Goal: Information Seeking & Learning: Learn about a topic

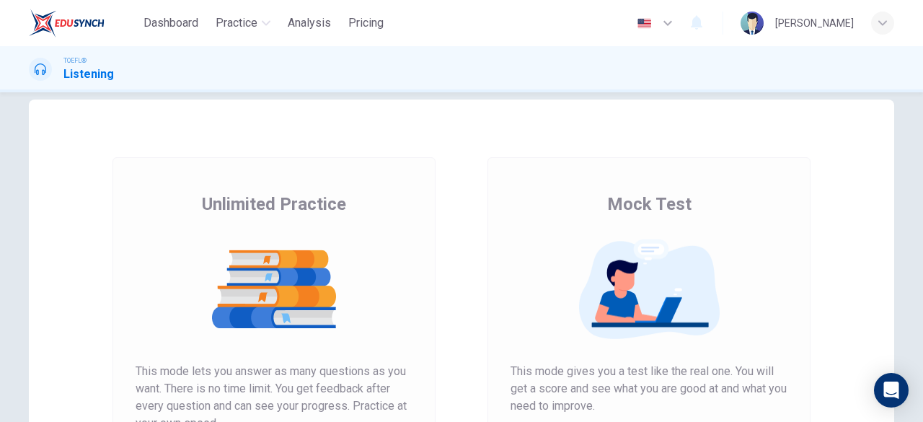
scroll to position [25, 0]
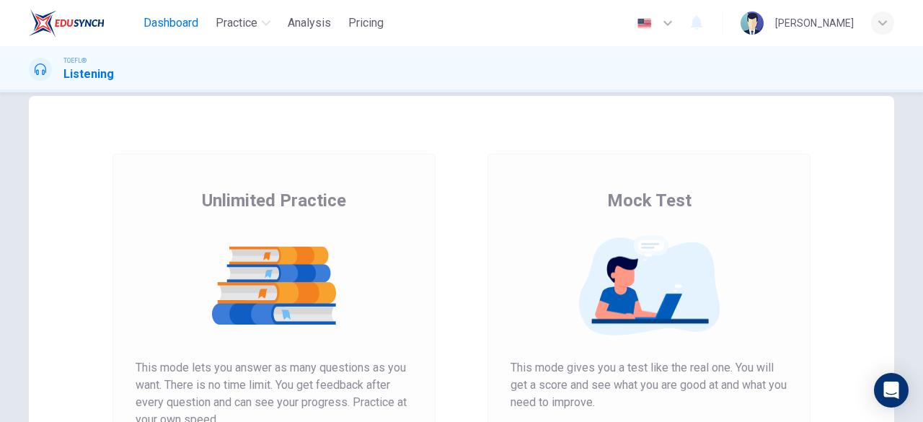
click at [169, 14] on span "Dashboard" at bounding box center [170, 22] width 55 height 17
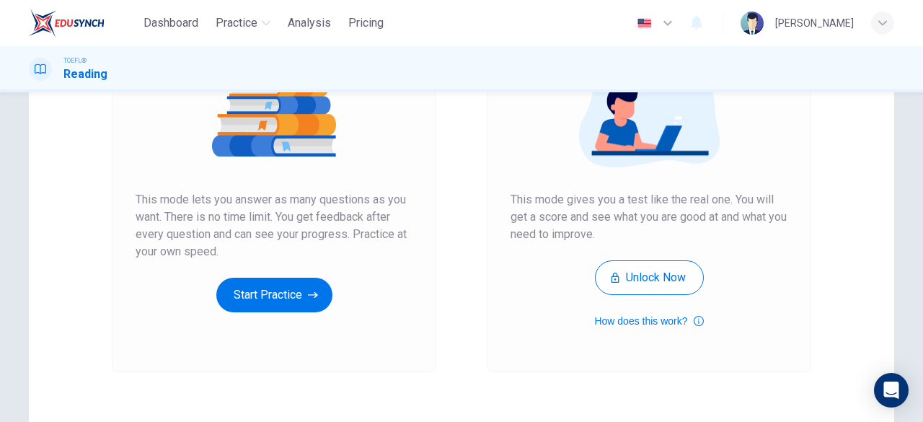
scroll to position [192, 0]
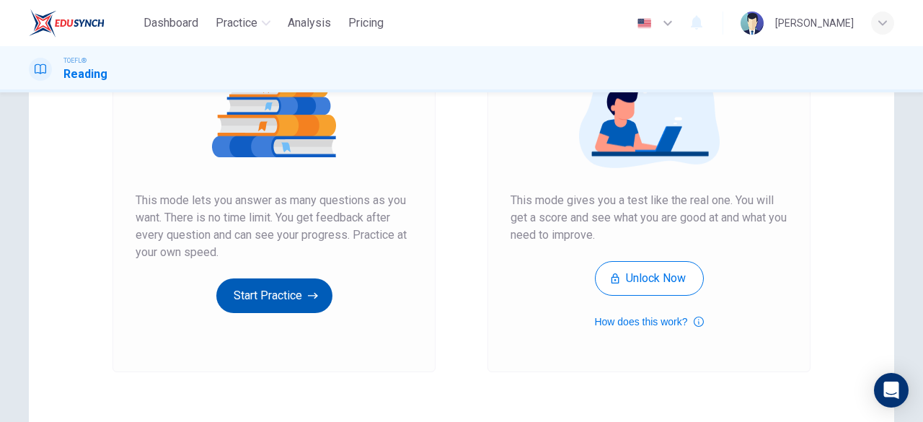
click at [267, 296] on button "Start Practice" at bounding box center [274, 295] width 116 height 35
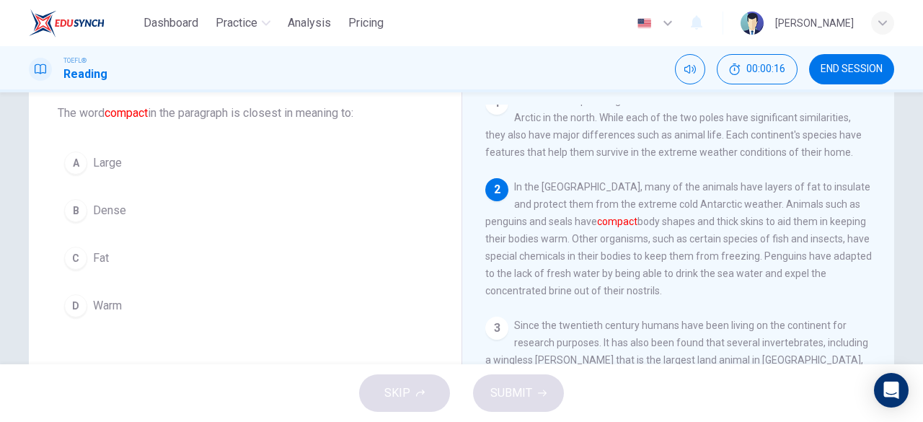
scroll to position [81, 0]
click at [87, 203] on button "B Dense" at bounding box center [245, 210] width 375 height 36
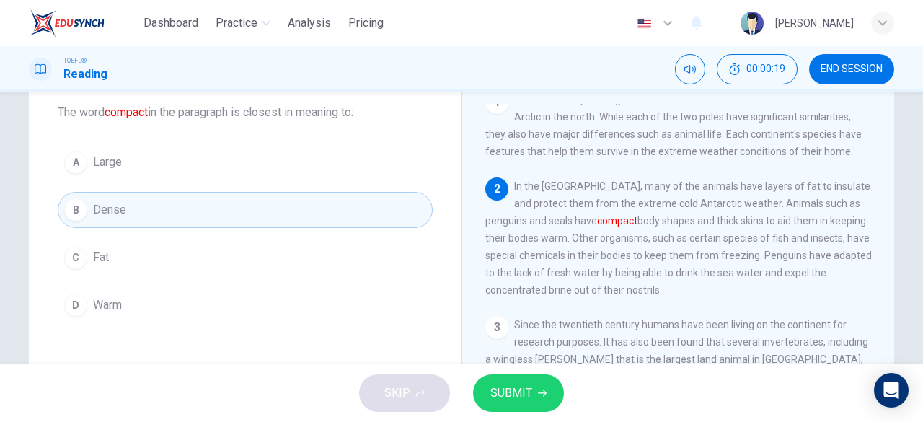
click at [542, 394] on icon "button" at bounding box center [542, 393] width 9 height 9
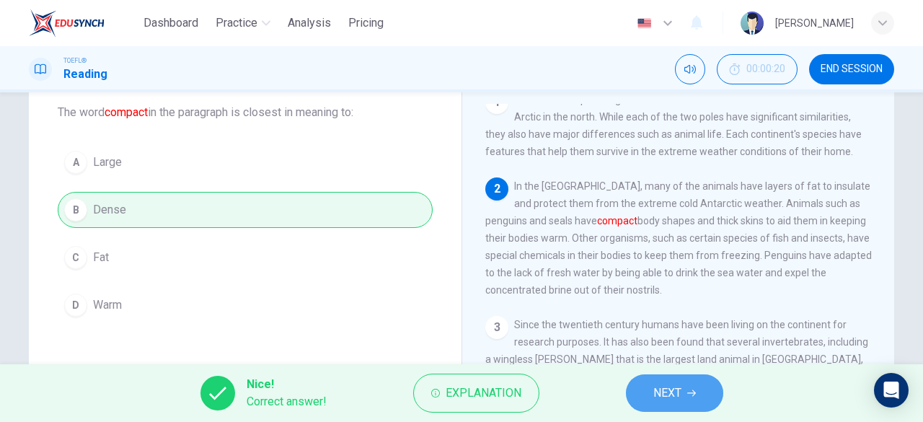
click at [686, 402] on button "NEXT" at bounding box center [674, 392] width 97 height 37
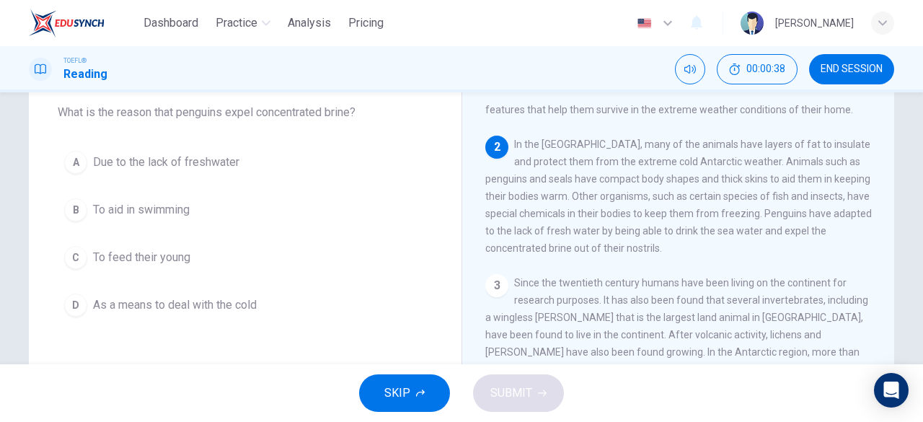
scroll to position [39, 0]
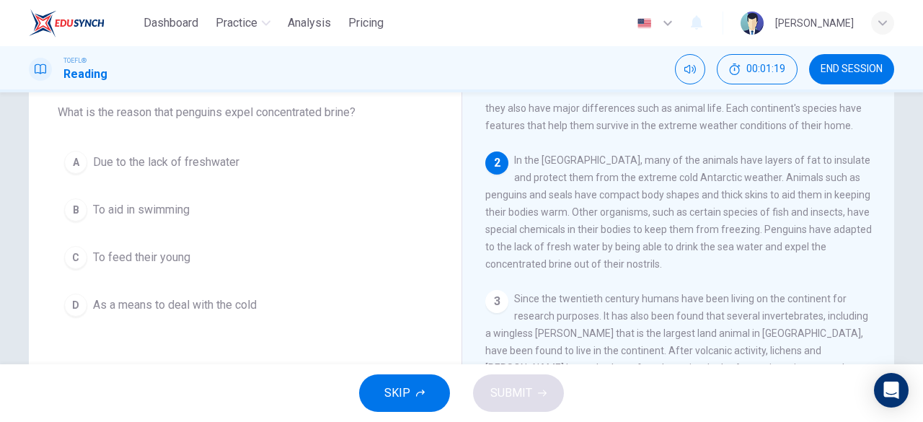
click at [120, 203] on span "To aid in swimming" at bounding box center [141, 209] width 97 height 17
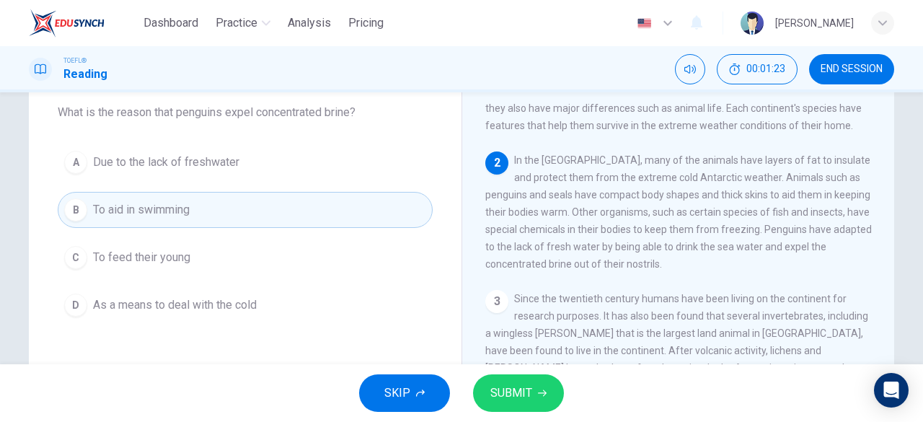
click at [518, 388] on span "SUBMIT" at bounding box center [511, 393] width 42 height 20
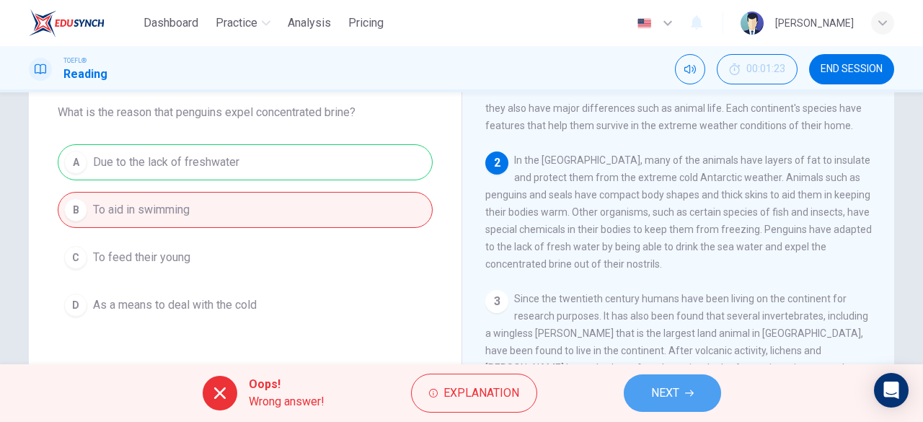
click at [672, 389] on span "NEXT" at bounding box center [665, 393] width 28 height 20
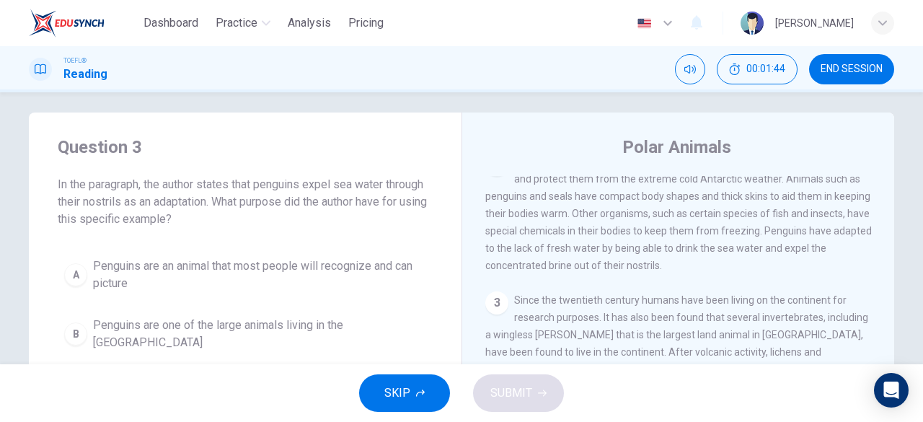
scroll to position [115, 0]
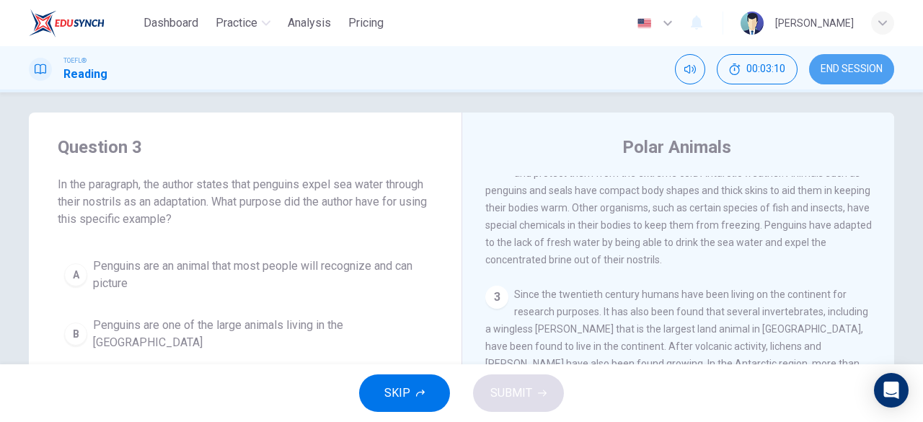
click at [835, 71] on span "END SESSION" at bounding box center [851, 69] width 62 height 12
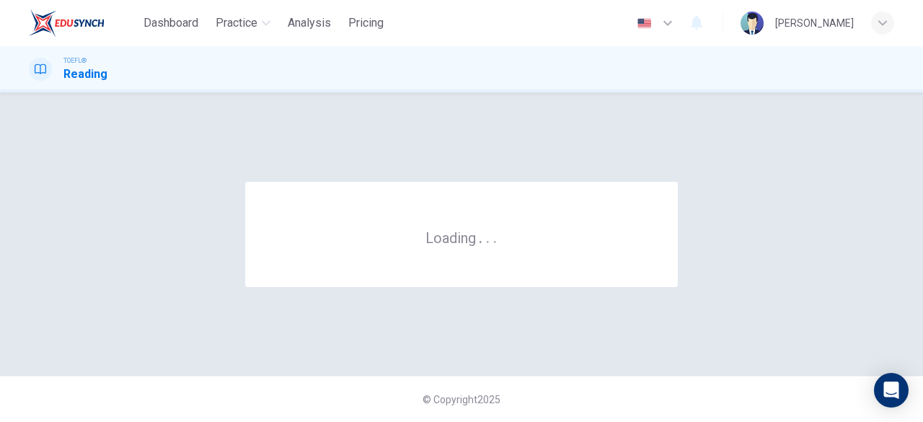
scroll to position [0, 0]
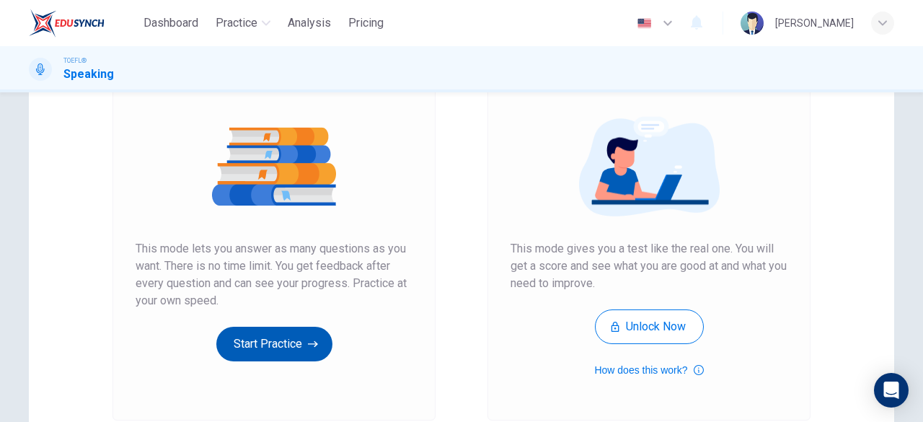
scroll to position [137, 0]
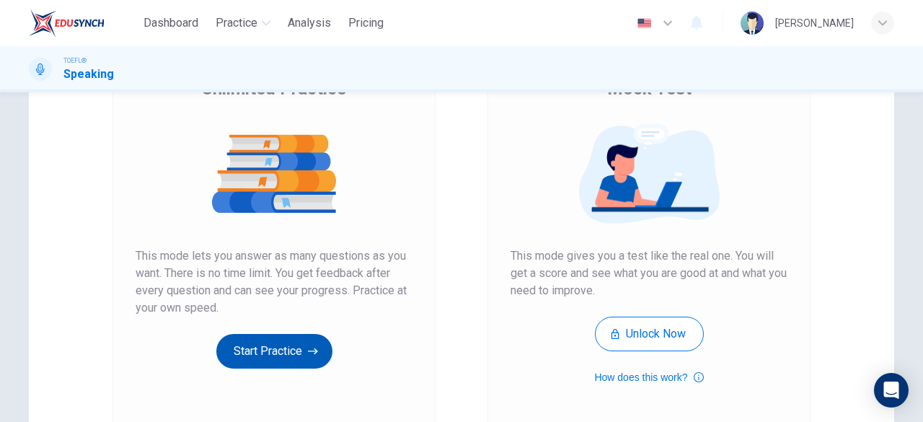
click at [268, 353] on button "Start Practice" at bounding box center [274, 351] width 116 height 35
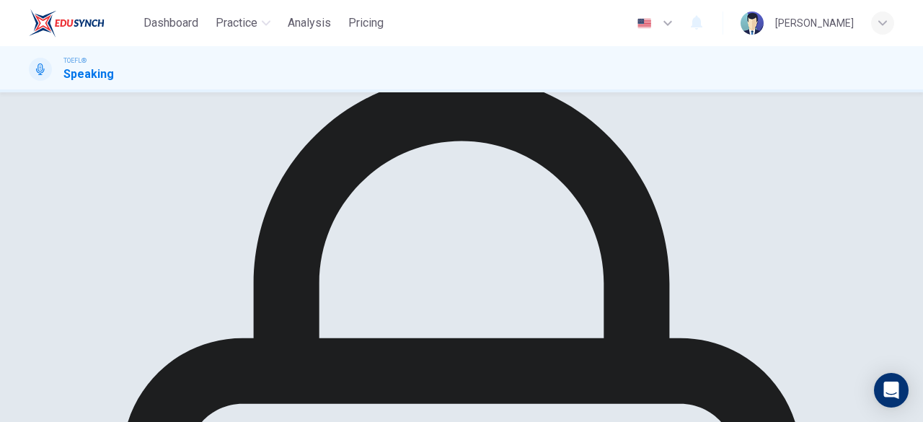
scroll to position [43, 0]
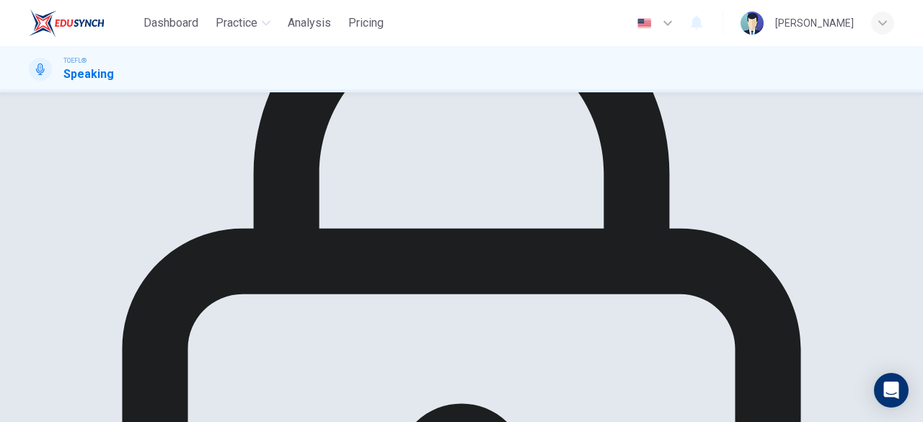
scroll to position [159, 0]
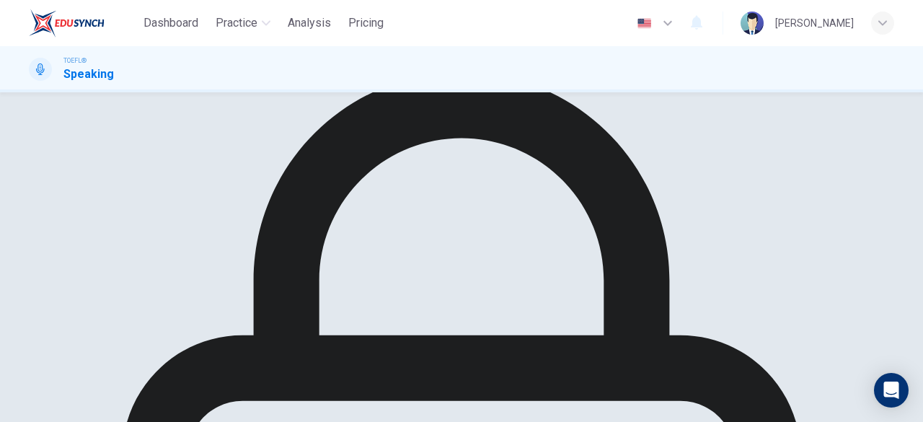
scroll to position [51, 0]
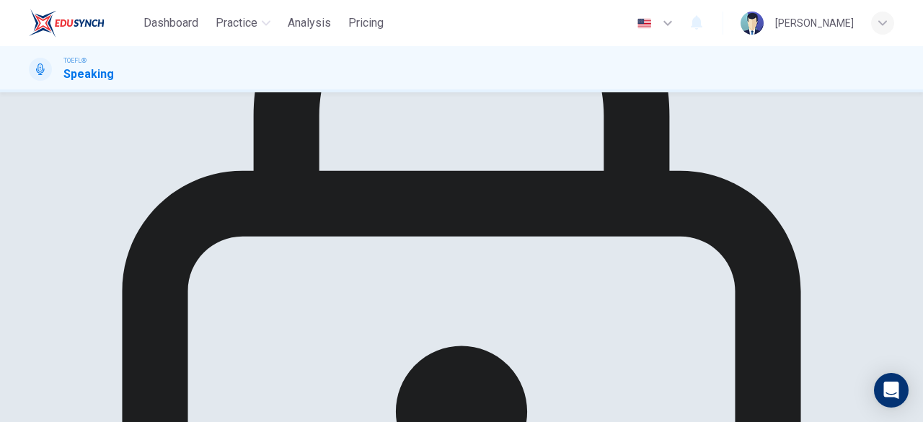
scroll to position [217, 0]
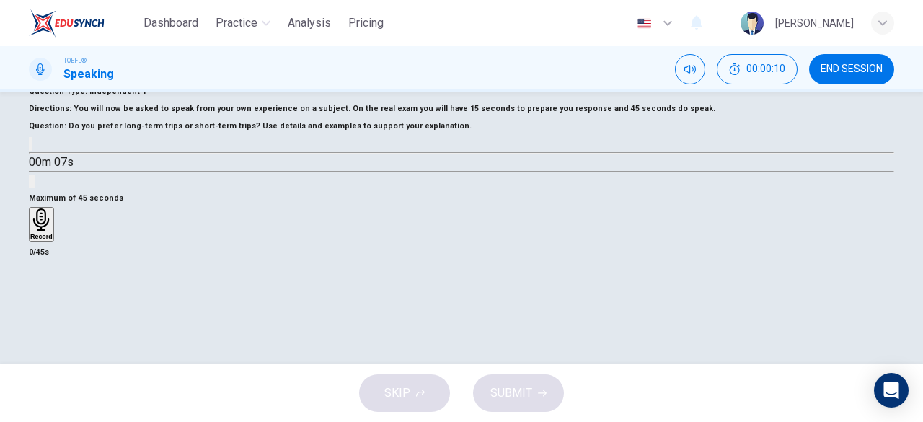
scroll to position [58, 0]
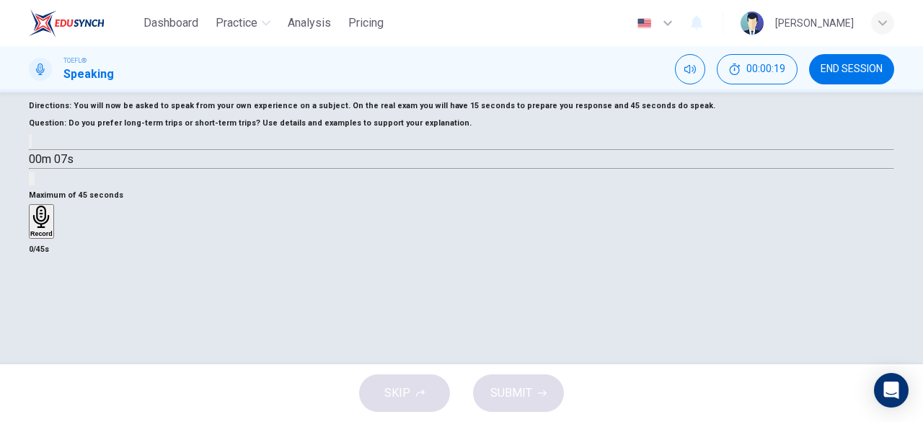
click at [30, 144] on icon "button" at bounding box center [30, 144] width 0 height 0
type input "0"
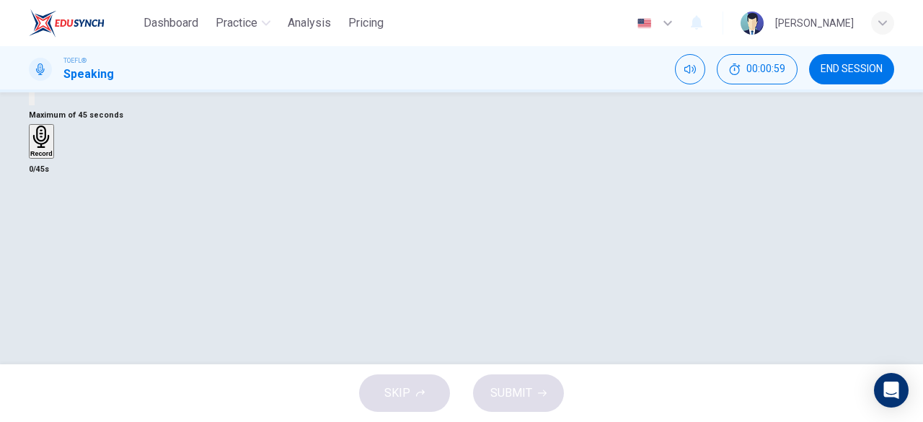
scroll to position [162, 0]
click at [53, 133] on div "Record" at bounding box center [41, 118] width 22 height 32
click at [45, 118] on div "Stop" at bounding box center [37, 60] width 14 height 116
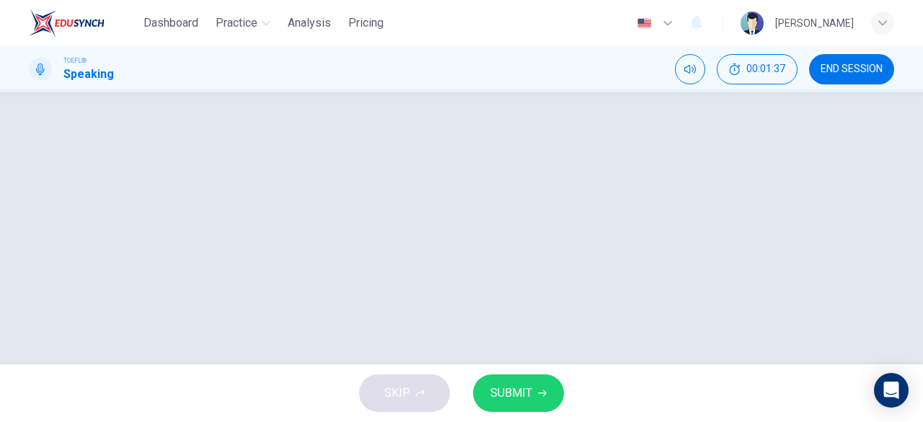
scroll to position [287, 0]
click at [539, 407] on button "SUBMIT" at bounding box center [518, 392] width 91 height 37
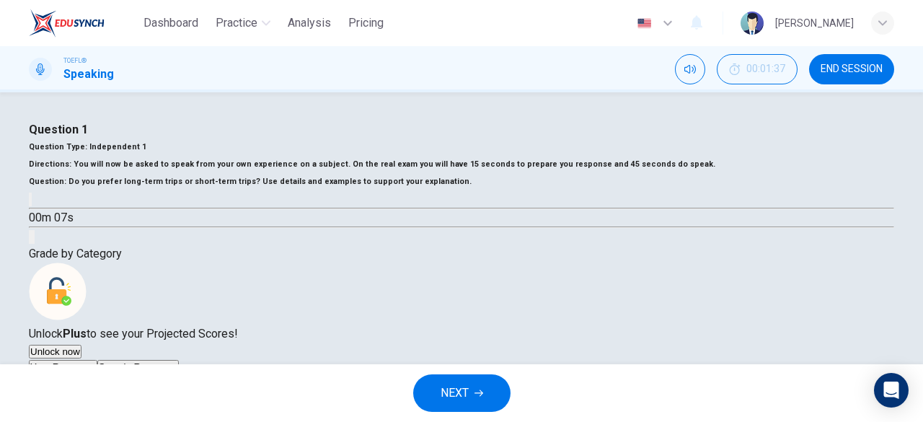
scroll to position [330, 0]
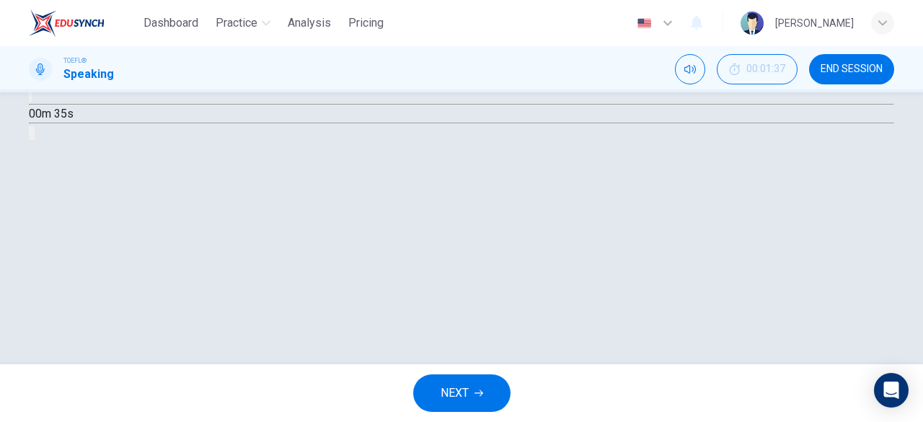
click at [179, 87] on button "Sample Response" at bounding box center [137, 80] width 81 height 14
click at [47, 116] on icon "button" at bounding box center [39, 107] width 15 height 17
click at [45, 114] on icon "button" at bounding box center [39, 107] width 12 height 13
type input "51"
click at [97, 87] on button "Your Response" at bounding box center [63, 80] width 68 height 14
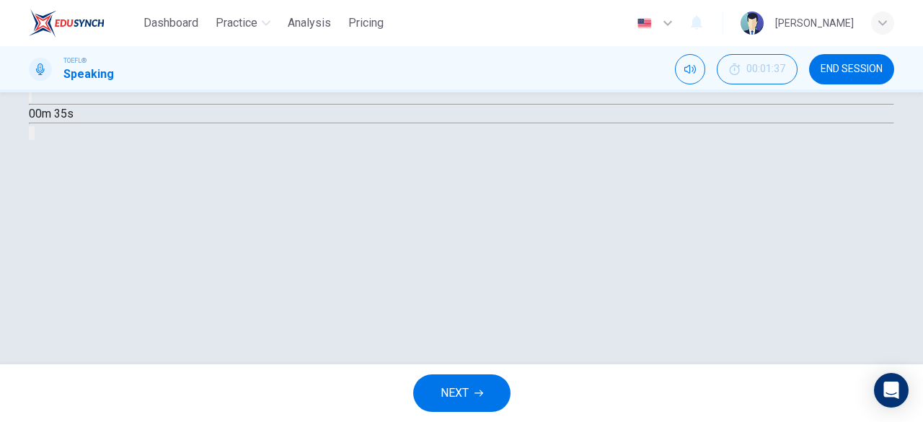
click at [71, 141] on div "00m 35s" at bounding box center [461, 114] width 865 height 55
click at [32, 102] on button "button" at bounding box center [30, 96] width 3 height 14
type input "0"
click at [448, 387] on span "NEXT" at bounding box center [455, 393] width 28 height 20
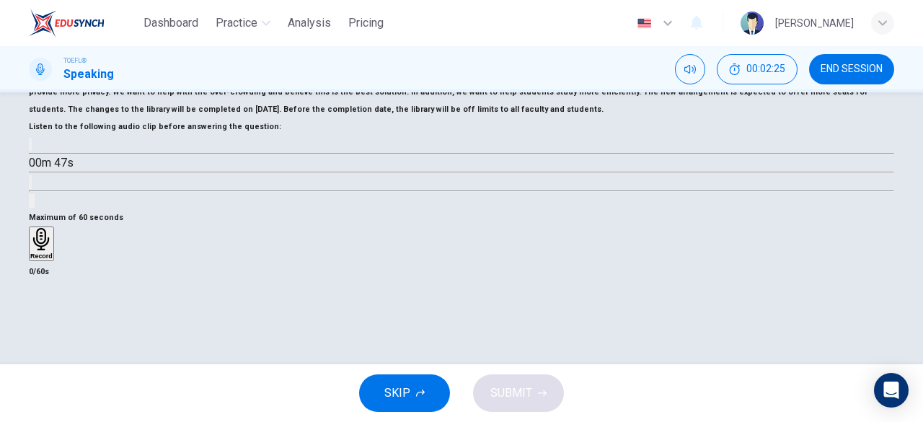
scroll to position [244, 0]
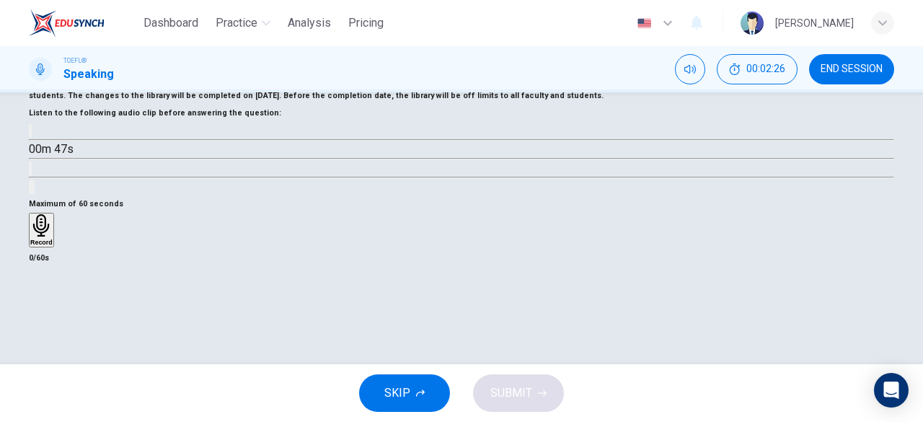
click at [32, 138] on button "button" at bounding box center [30, 131] width 3 height 14
click at [29, 141] on span at bounding box center [29, 141] width 0 height 0
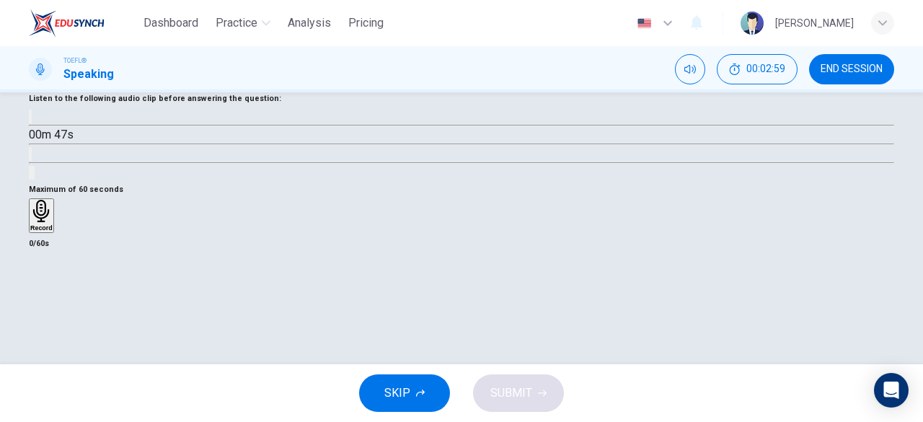
scroll to position [286, 0]
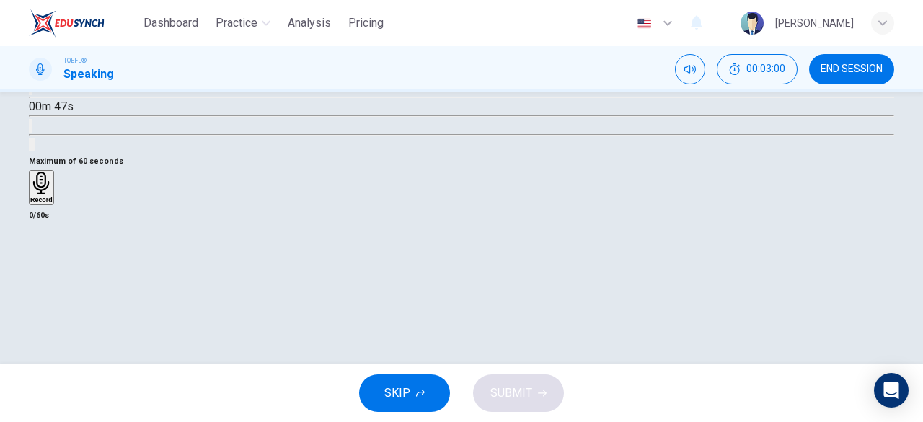
click at [32, 95] on button "button" at bounding box center [30, 88] width 3 height 14
type input "0"
click at [53, 193] on icon "button" at bounding box center [41, 182] width 22 height 22
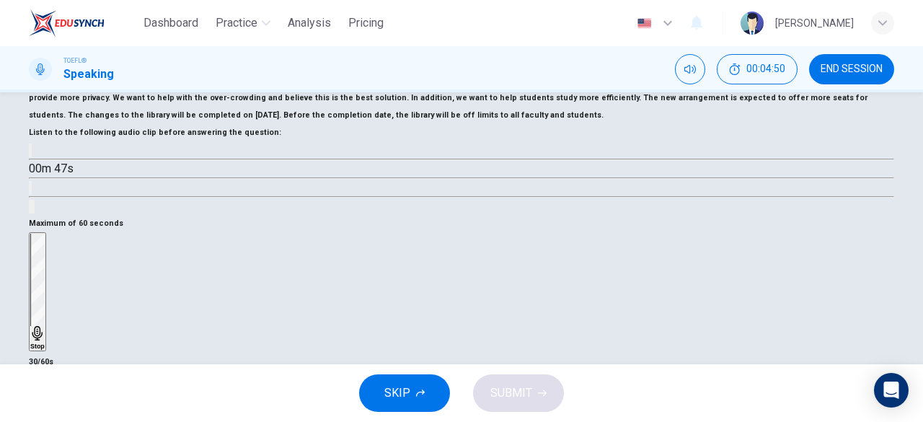
click at [45, 263] on div "Stop" at bounding box center [37, 292] width 14 height 116
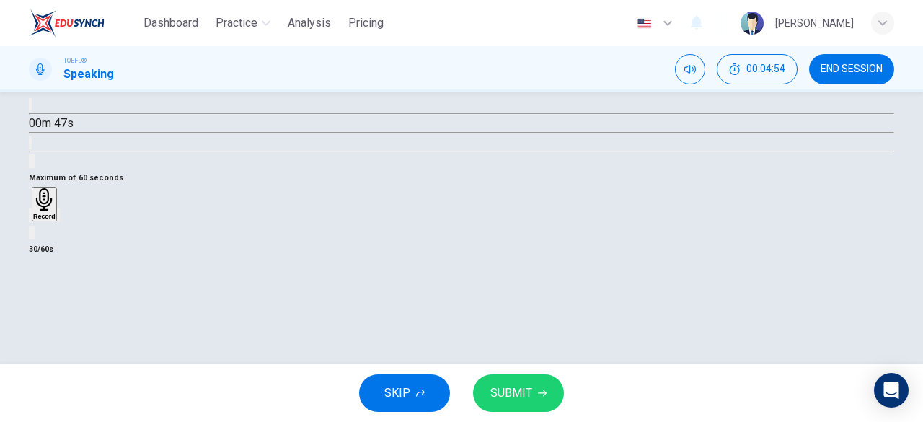
scroll to position [314, 0]
click at [58, 221] on div "button" at bounding box center [58, 215] width 0 height 11
click at [583, 258] on div "Maximum of 60 seconds Record 30/60s" at bounding box center [461, 213] width 865 height 89
click at [515, 394] on span "SUBMIT" at bounding box center [511, 393] width 42 height 20
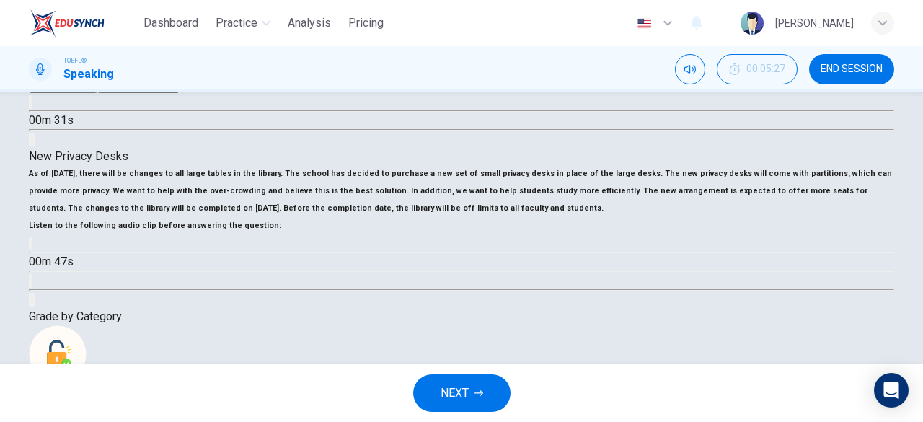
scroll to position [229, 0]
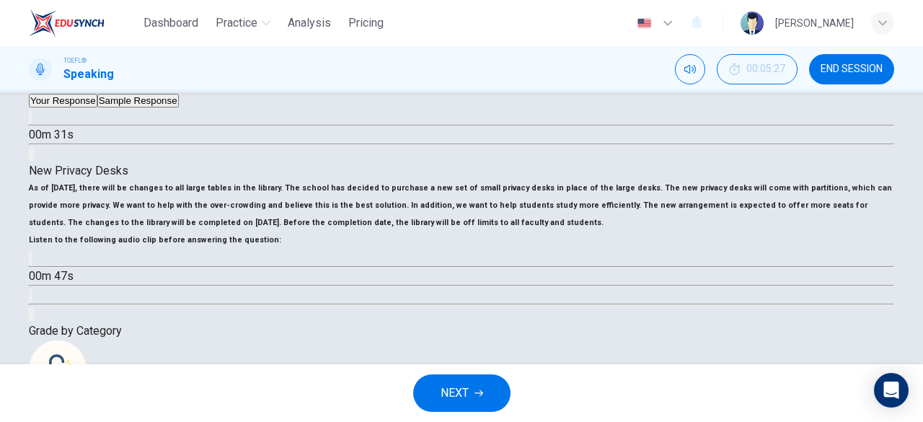
click at [482, 387] on button "NEXT" at bounding box center [461, 392] width 97 height 37
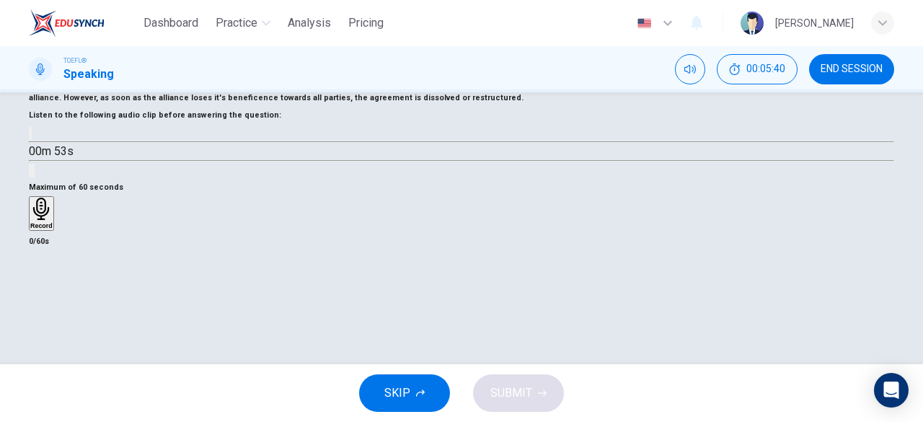
scroll to position [225, 0]
click at [32, 139] on button "button" at bounding box center [30, 132] width 3 height 14
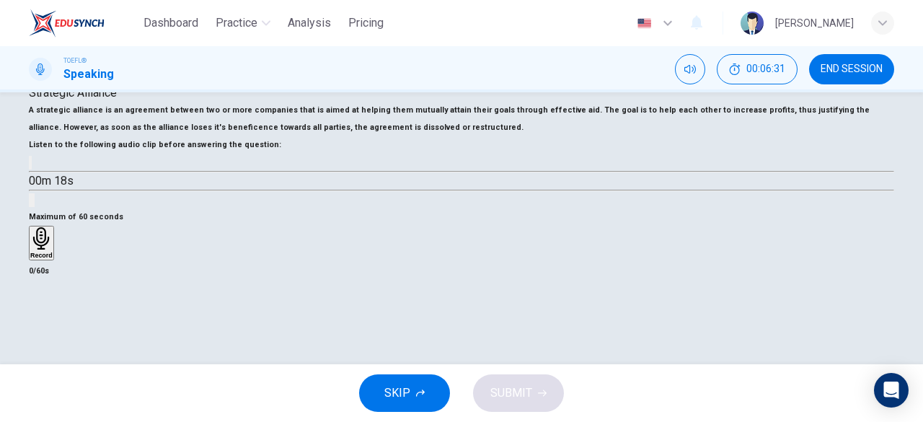
scroll to position [196, 0]
click at [29, 171] on span at bounding box center [29, 171] width 0 height 0
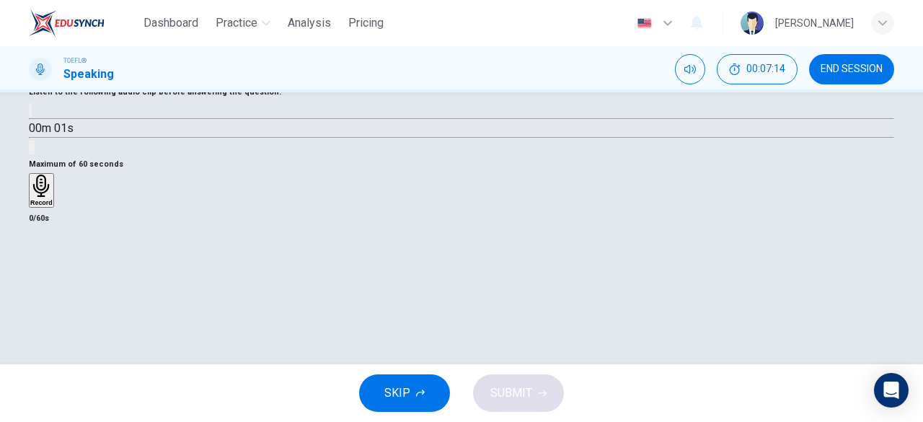
scroll to position [240, 0]
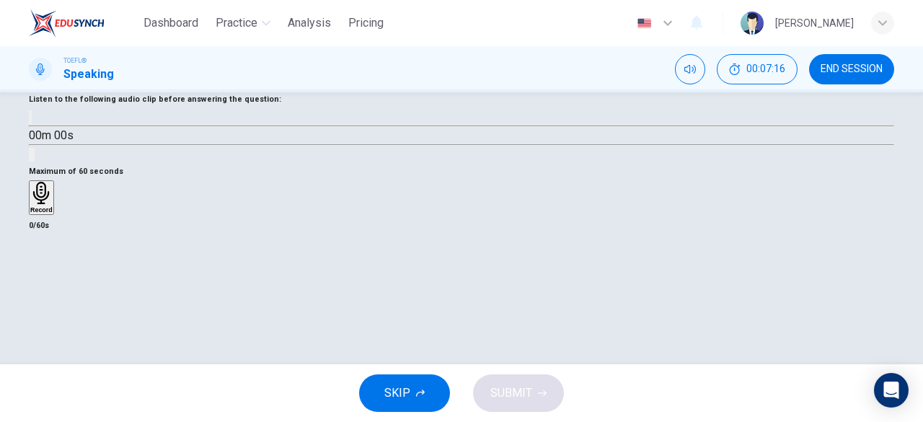
type input "0"
click at [53, 214] on div "Record" at bounding box center [41, 198] width 22 height 32
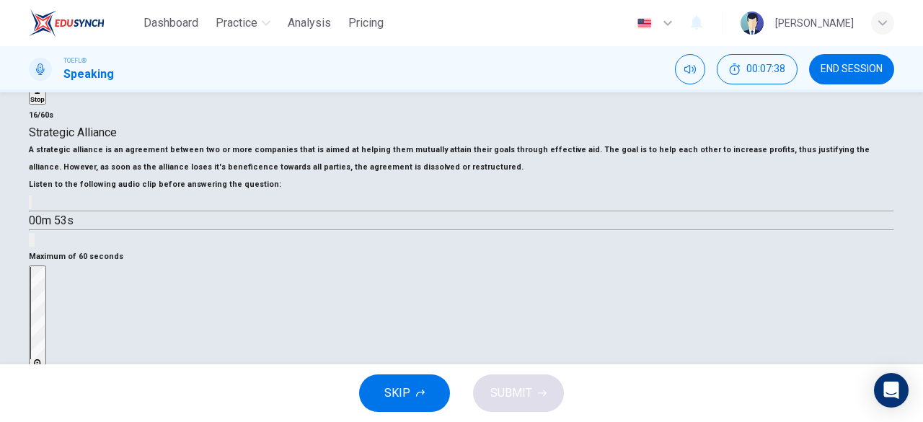
click at [45, 321] on div "Stop" at bounding box center [37, 325] width 14 height 116
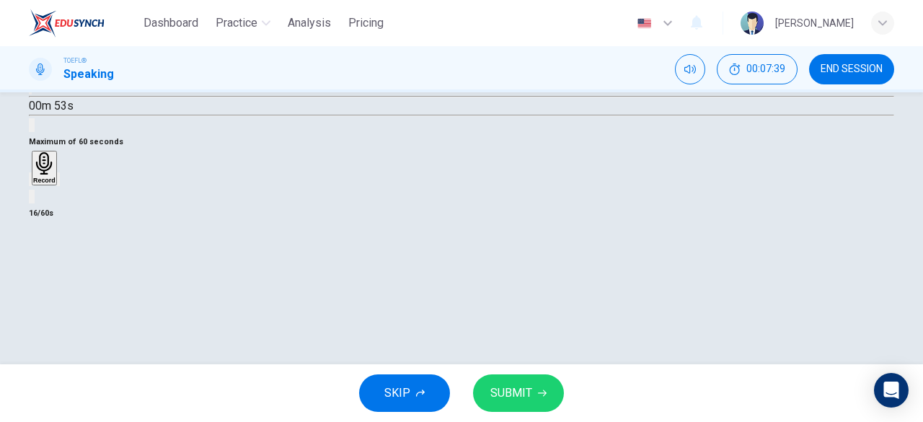
scroll to position [356, 0]
click at [410, 398] on span "SKIP" at bounding box center [397, 393] width 26 height 20
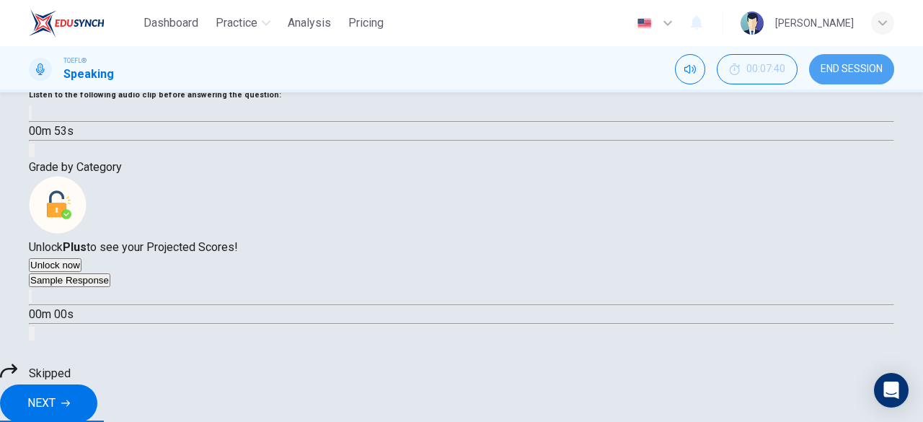
click at [860, 69] on span "END SESSION" at bounding box center [851, 69] width 62 height 12
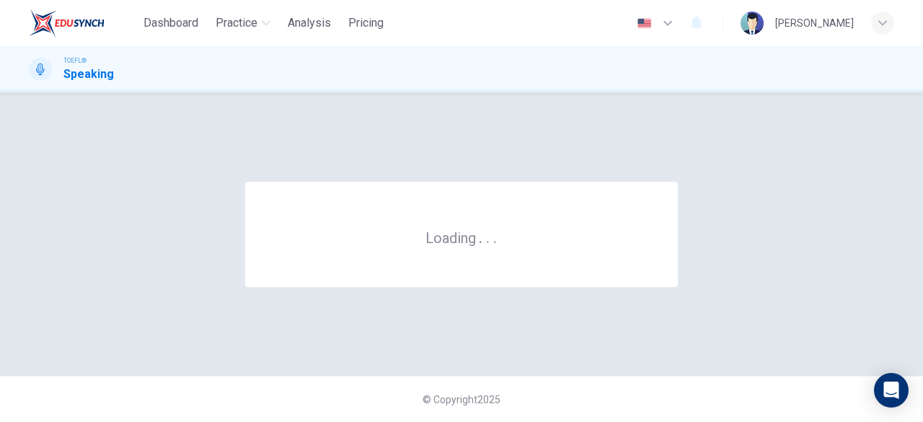
scroll to position [0, 0]
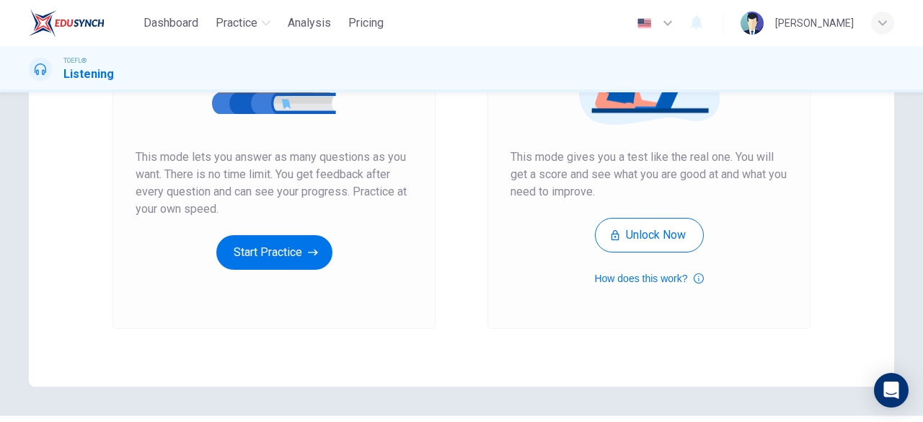
scroll to position [275, 0]
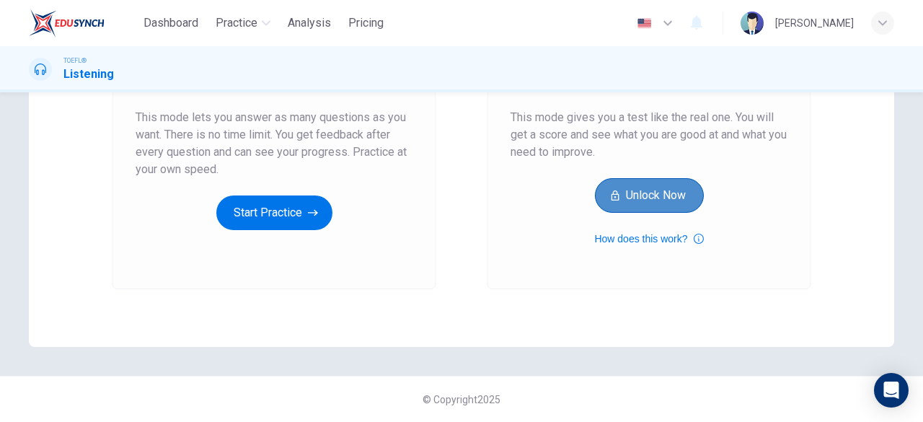
click at [596, 194] on button "Unlock Now" at bounding box center [649, 195] width 109 height 35
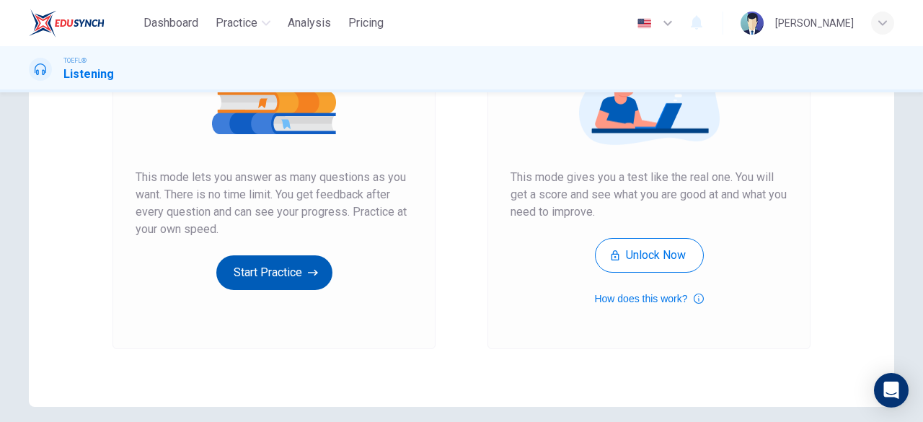
click at [278, 259] on button "Start Practice" at bounding box center [274, 272] width 116 height 35
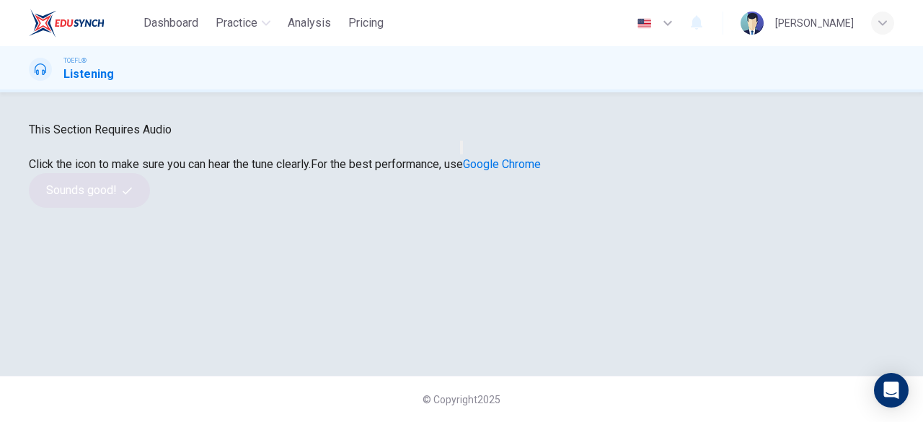
scroll to position [0, 0]
click at [463, 154] on button "button" at bounding box center [461, 148] width 3 height 14
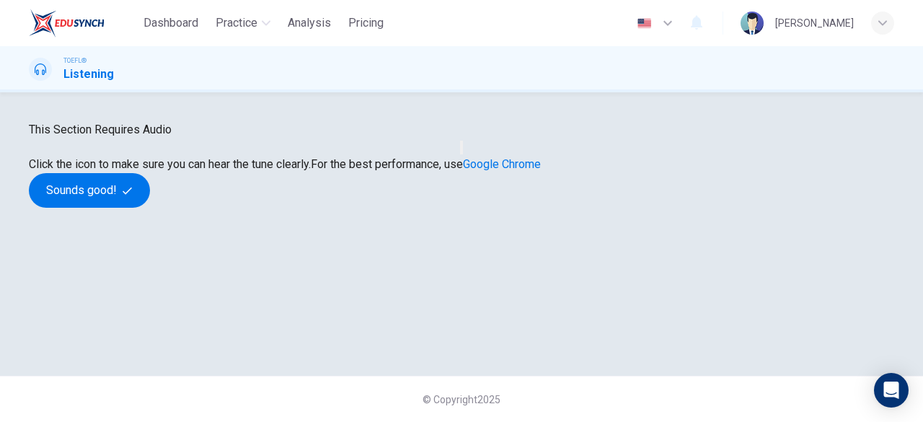
click at [463, 154] on button "button" at bounding box center [461, 148] width 3 height 14
click at [460, 154] on button "button" at bounding box center [461, 148] width 3 height 14
click at [150, 208] on button "Sounds good!" at bounding box center [89, 190] width 121 height 35
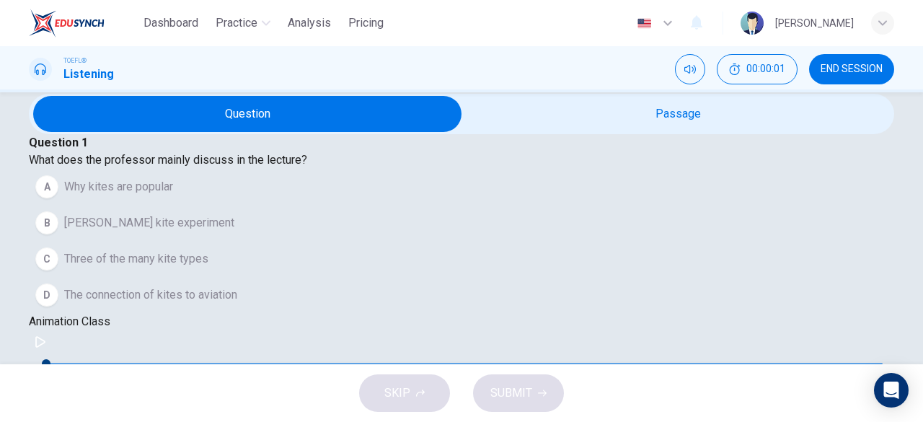
scroll to position [0, 0]
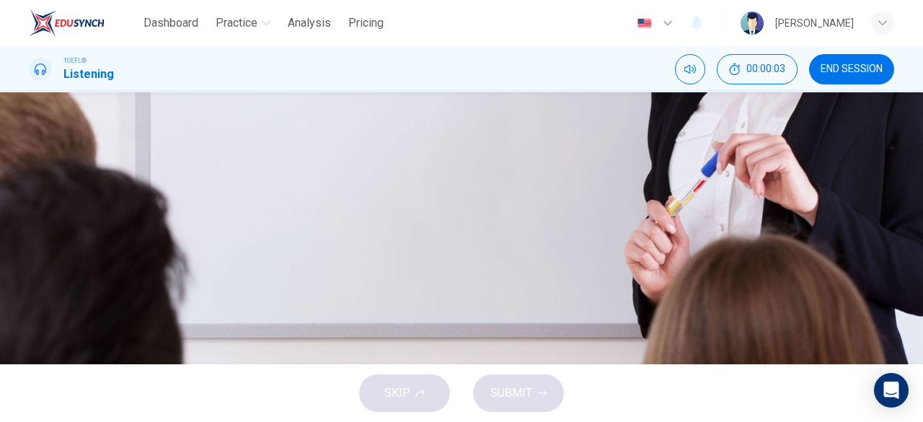
click at [50, 358] on button "button" at bounding box center [40, 369] width 23 height 23
click at [598, 244] on div "A Why kites are popular B Benjamin Franklin's kite experiment C Three of the ma…" at bounding box center [461, 172] width 865 height 144
click at [58, 225] on div "C" at bounding box center [46, 213] width 23 height 23
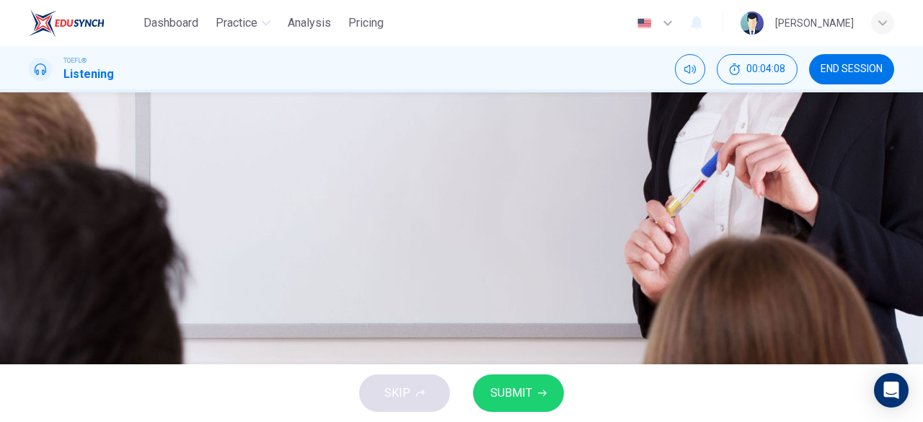
type input "0"
click at [510, 386] on span "SUBMIT" at bounding box center [511, 393] width 42 height 20
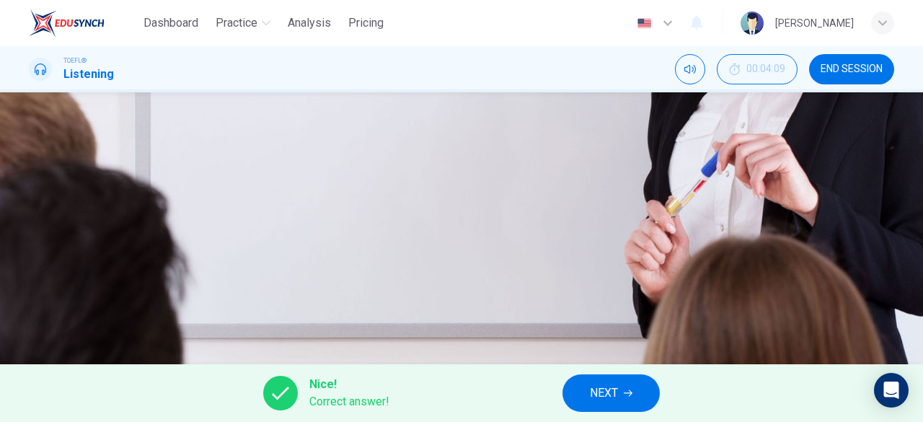
click at [621, 225] on div "A Why kites are popular B Benjamin Franklin's kite experiment C Three of the ma…" at bounding box center [461, 153] width 865 height 144
click at [621, 390] on button "NEXT" at bounding box center [610, 392] width 97 height 37
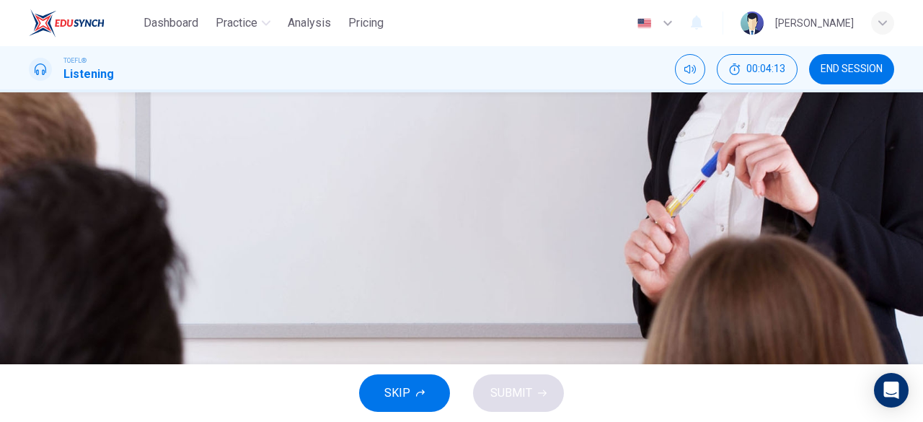
scroll to position [92, 0]
click at [432, 213] on button "C The delta kite" at bounding box center [461, 195] width 865 height 36
click at [497, 379] on button "SUBMIT" at bounding box center [518, 392] width 91 height 37
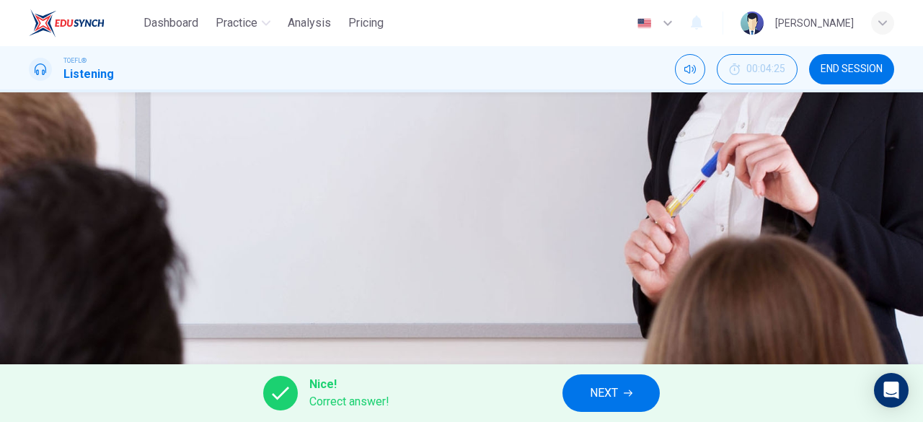
click at [585, 391] on button "NEXT" at bounding box center [610, 392] width 97 height 37
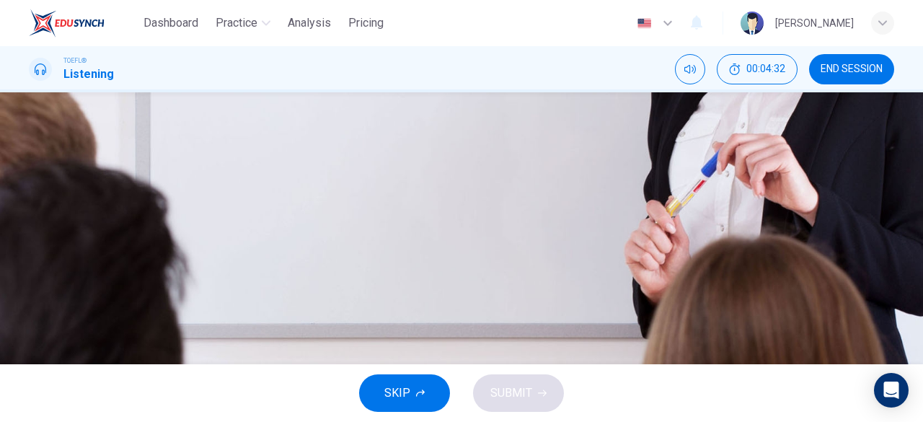
scroll to position [89, 0]
click at [296, 242] on span "A way to lift people out of dangerous settings" at bounding box center [179, 233] width 231 height 17
click at [521, 384] on span "SUBMIT" at bounding box center [511, 393] width 42 height 20
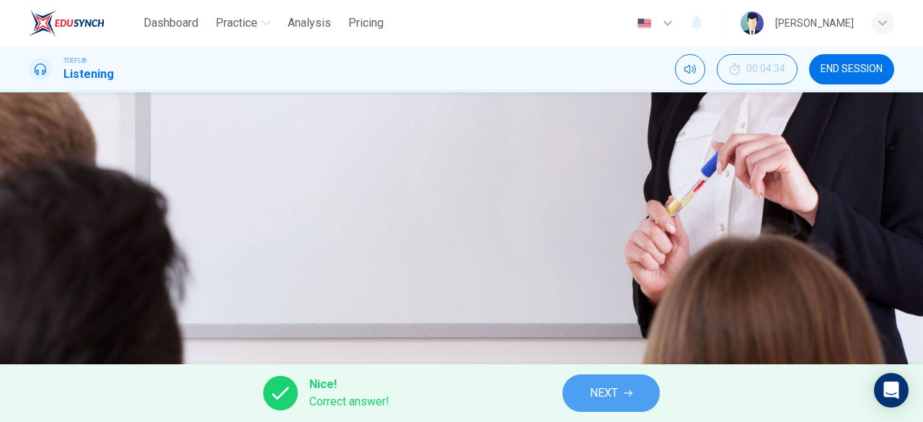
click at [591, 398] on span "NEXT" at bounding box center [604, 393] width 28 height 20
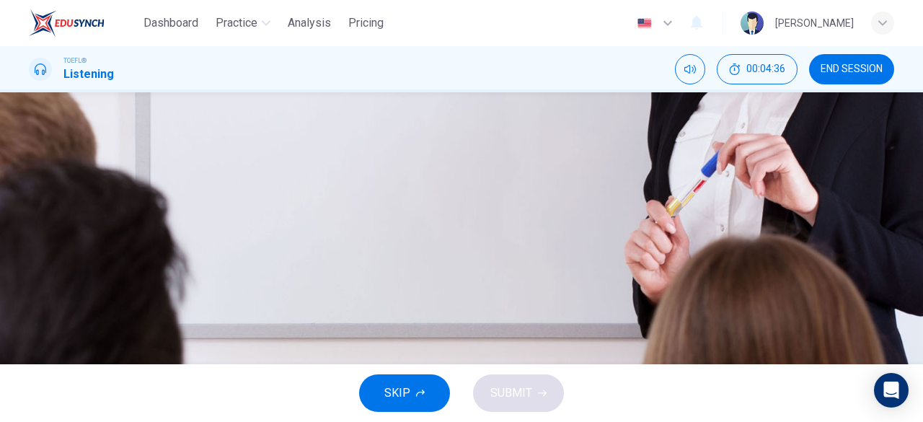
scroll to position [93, 0]
click at [248, 130] on span "Kites were probably first flown there" at bounding box center [156, 120] width 184 height 17
click at [433, 139] on button "A Kites were probably first flown there" at bounding box center [461, 121] width 865 height 36
click at [448, 175] on button "B Chinese soldiers used kites instead of traditional weapons" at bounding box center [461, 157] width 865 height 36
click at [58, 133] on div "A" at bounding box center [46, 121] width 23 height 23
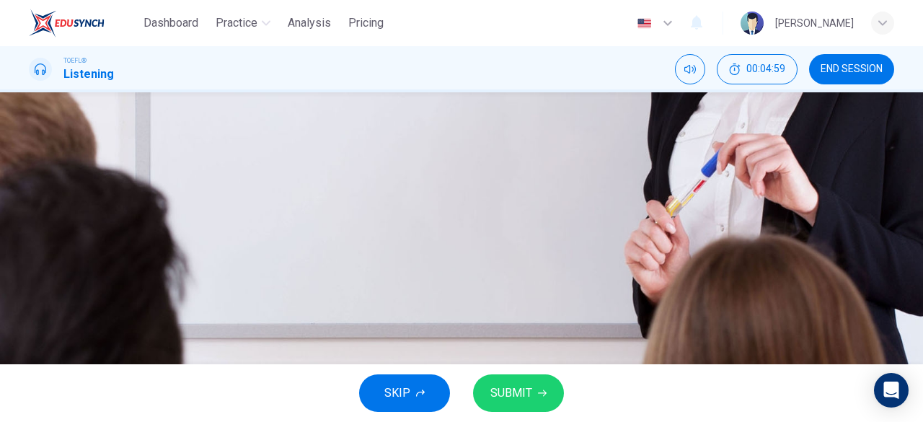
click at [441, 166] on span "Chinese soldiers used kites instead of traditional weapons" at bounding box center [252, 157] width 377 height 17
click at [447, 175] on button "B Chinese soldiers used kites instead of traditional weapons" at bounding box center [461, 157] width 865 height 36
click at [520, 395] on span "SUBMIT" at bounding box center [511, 393] width 42 height 20
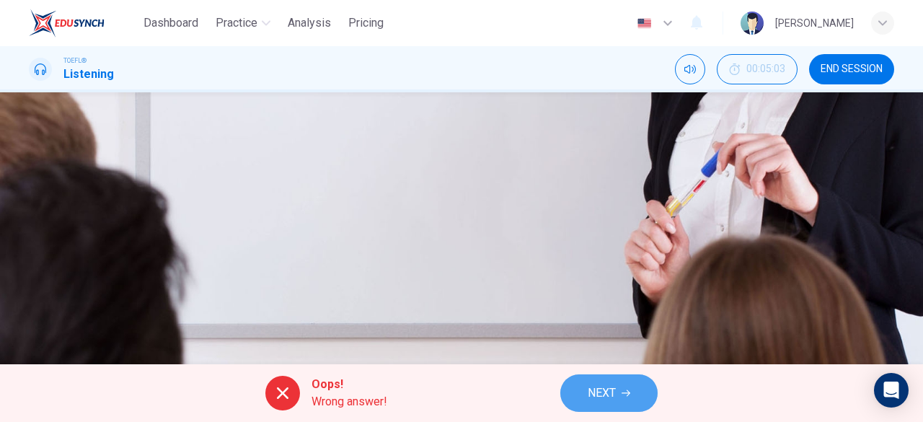
click at [600, 402] on span "NEXT" at bounding box center [602, 393] width 28 height 20
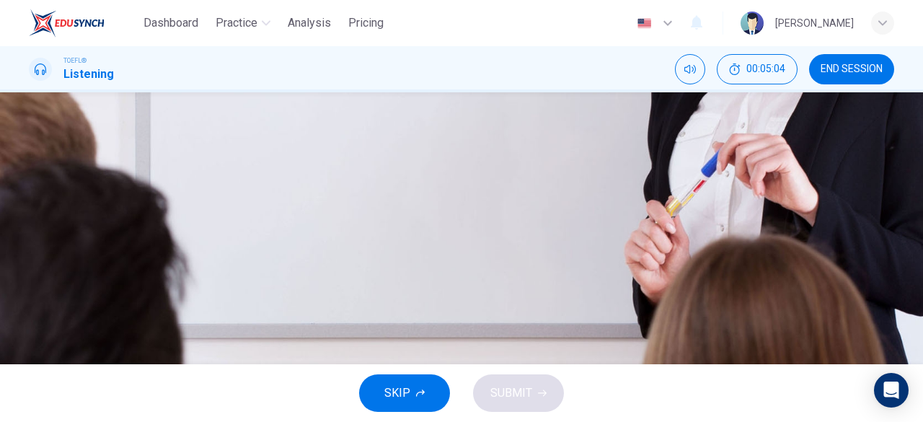
scroll to position [71, 0]
click at [45, 142] on icon "button" at bounding box center [40, 136] width 10 height 12
type input "0"
click at [430, 180] on button "A She hopes they'll pay attention to flying kites" at bounding box center [461, 185] width 865 height 36
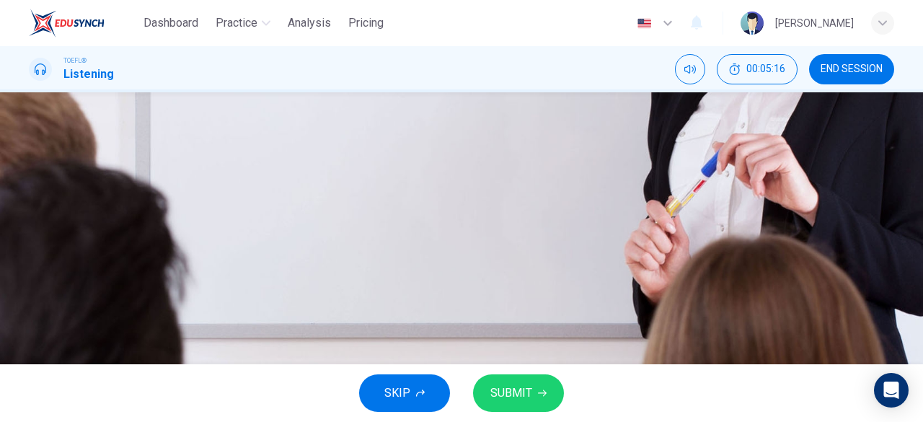
click at [430, 180] on button "A She hopes they'll pay attention to flying kites" at bounding box center [461, 185] width 865 height 36
click at [467, 255] on div "A She hopes they'll pay attention to flying kites B She wants the students to b…" at bounding box center [461, 252] width 865 height 144
click at [249, 237] on span "She wants the students to be careful" at bounding box center [156, 234] width 185 height 17
click at [456, 192] on button "A She hopes they'll pay attention to flying kites" at bounding box center [461, 198] width 865 height 36
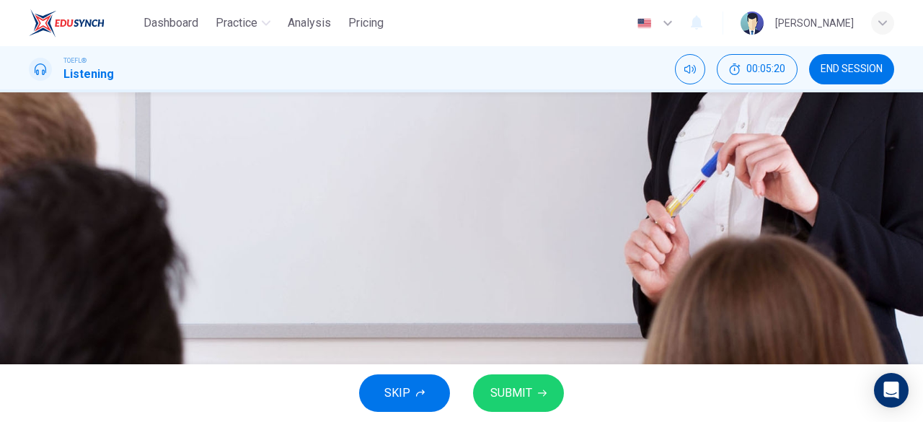
click at [508, 390] on span "SUBMIT" at bounding box center [511, 393] width 42 height 20
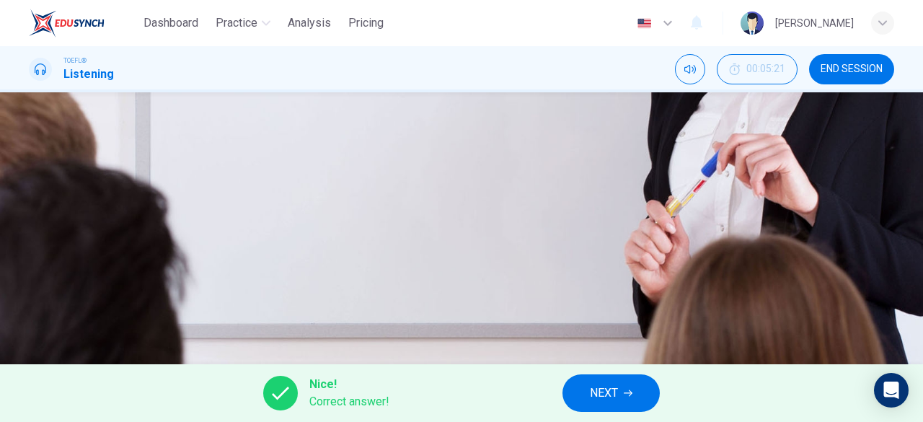
click at [593, 390] on span "NEXT" at bounding box center [604, 393] width 28 height 20
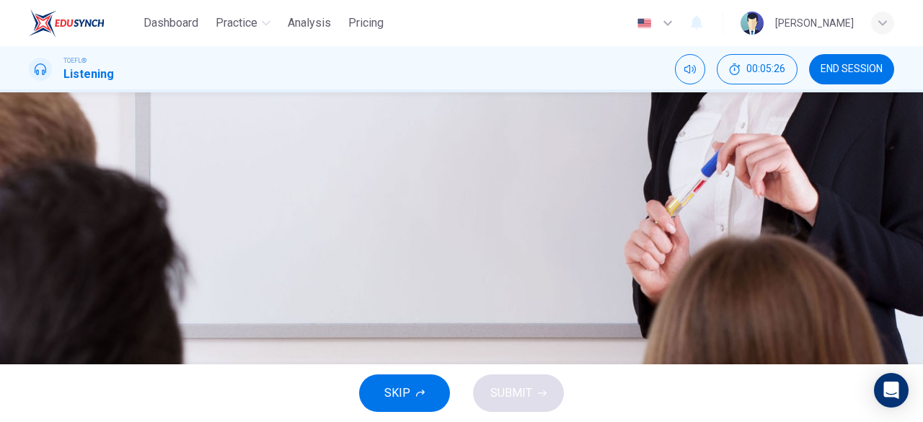
scroll to position [110, 0]
click at [281, 149] on span "They will be making kites from 3-D models" at bounding box center [172, 139] width 217 height 17
click at [58, 151] on div "B" at bounding box center [46, 139] width 23 height 23
click at [319, 221] on span "The students can choose any kite model they want" at bounding box center [191, 211] width 255 height 17
click at [58, 151] on div "B" at bounding box center [46, 139] width 23 height 23
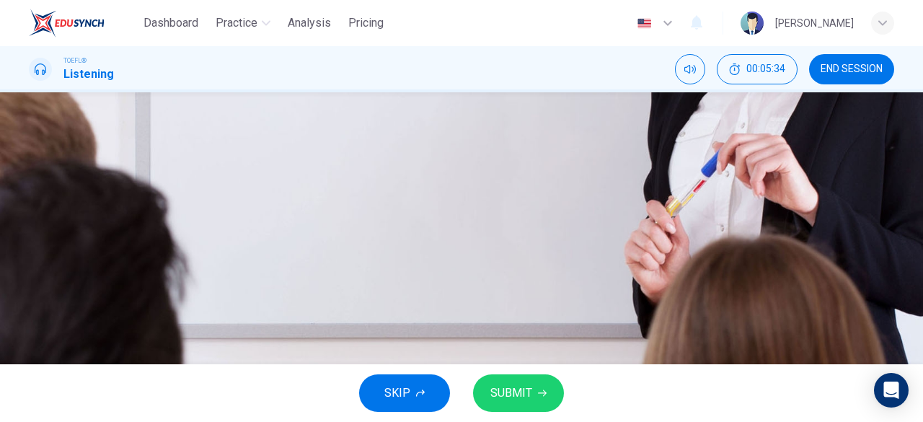
scroll to position [81, 0]
click at [431, 223] on button "C The students will first use computers for drawing" at bounding box center [461, 205] width 865 height 36
click at [510, 376] on button "SUBMIT" at bounding box center [518, 392] width 91 height 37
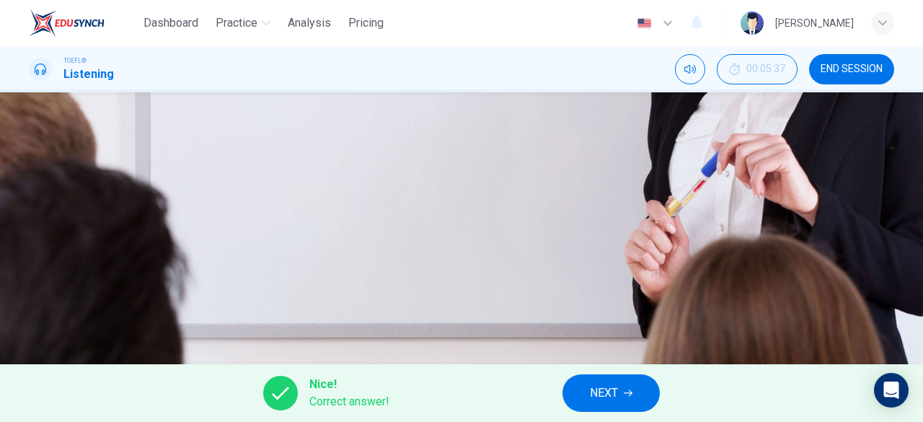
click at [593, 387] on span "NEXT" at bounding box center [604, 393] width 28 height 20
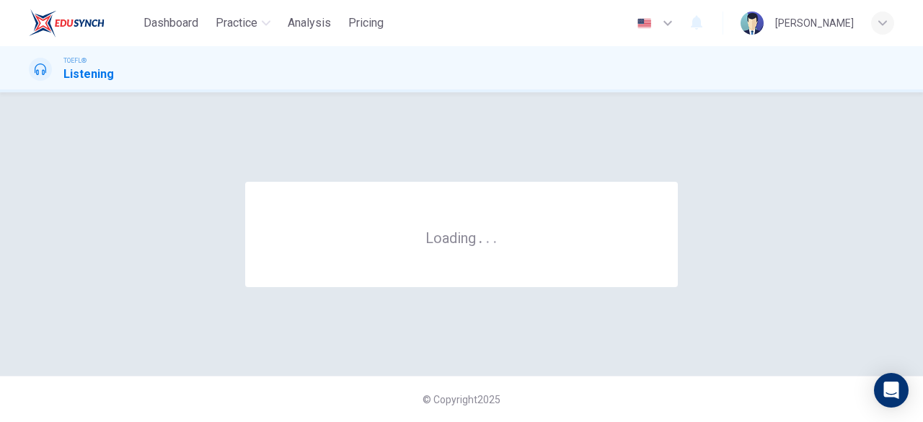
scroll to position [0, 0]
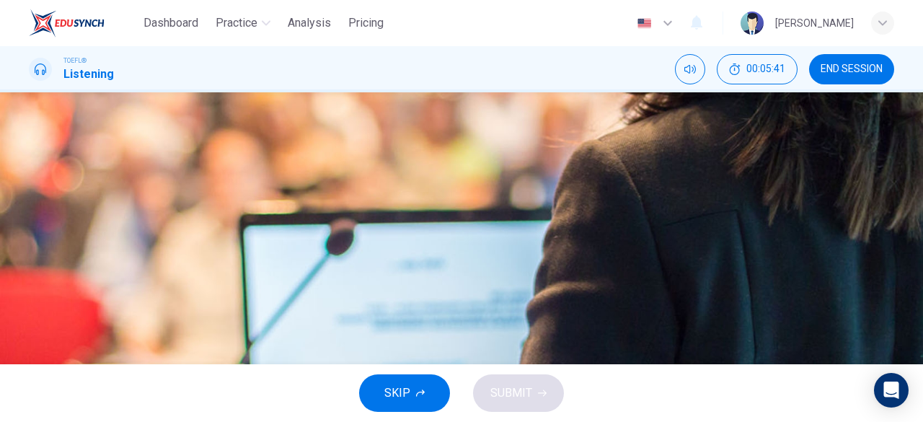
click at [46, 363] on icon "button" at bounding box center [41, 369] width 12 height 12
click at [518, 104] on div "Question 7 What does the lecturer mainly discuss? A Events leading up to Mary C…" at bounding box center [461, 228] width 923 height 272
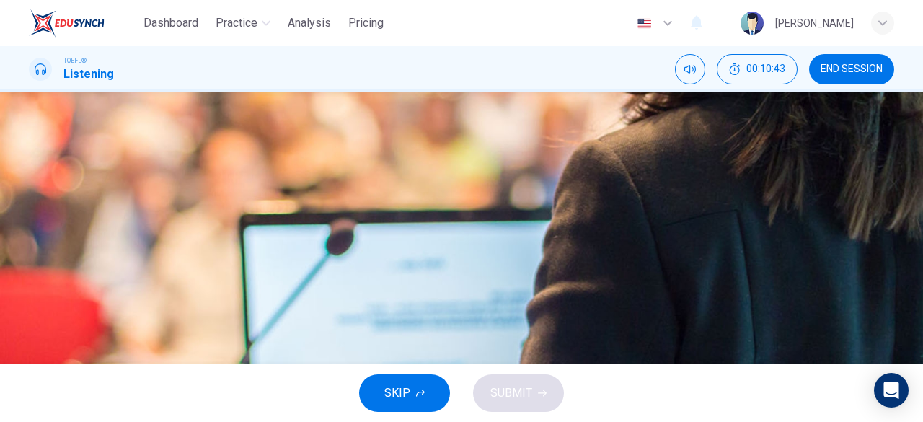
click at [448, 177] on button "B The influences on the artistic life of Mary Cassatt" at bounding box center [461, 159] width 865 height 36
type input "0"
click at [518, 410] on button "SUBMIT" at bounding box center [518, 392] width 91 height 37
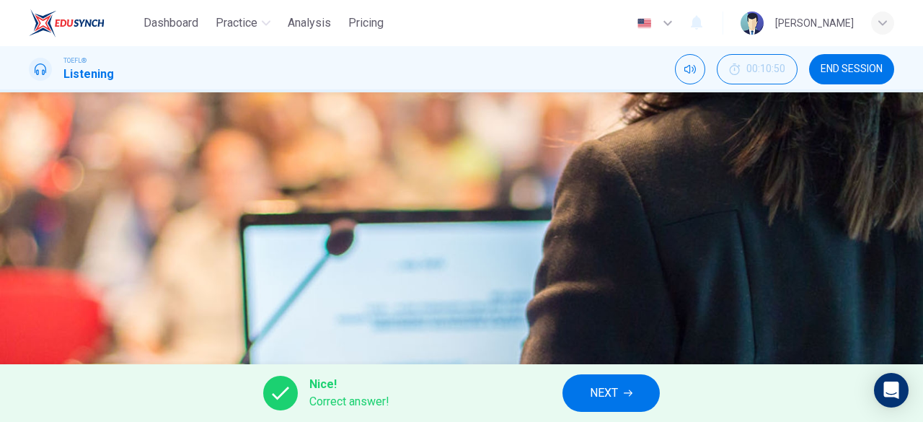
click at [577, 391] on button "NEXT" at bounding box center [610, 392] width 97 height 37
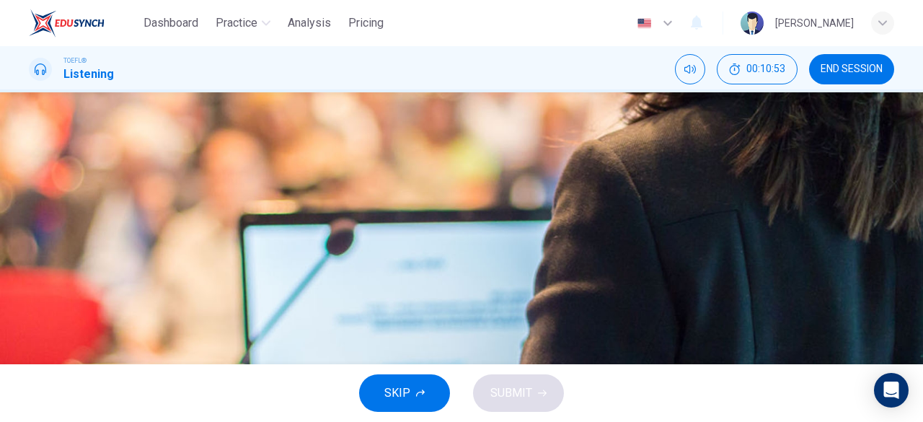
scroll to position [98, 0]
click at [403, 125] on span "To imply that Mary may have been influenced by living there" at bounding box center [233, 115] width 339 height 17
click at [518, 386] on span "SUBMIT" at bounding box center [511, 393] width 42 height 20
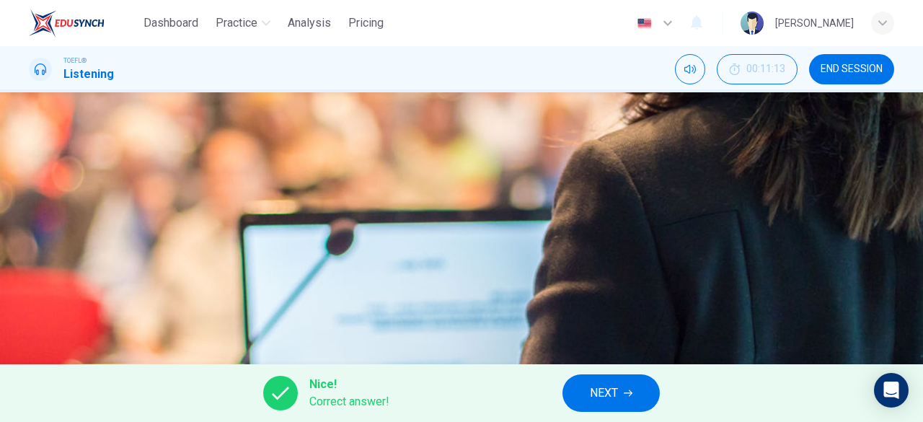
click at [606, 398] on span "NEXT" at bounding box center [604, 393] width 28 height 20
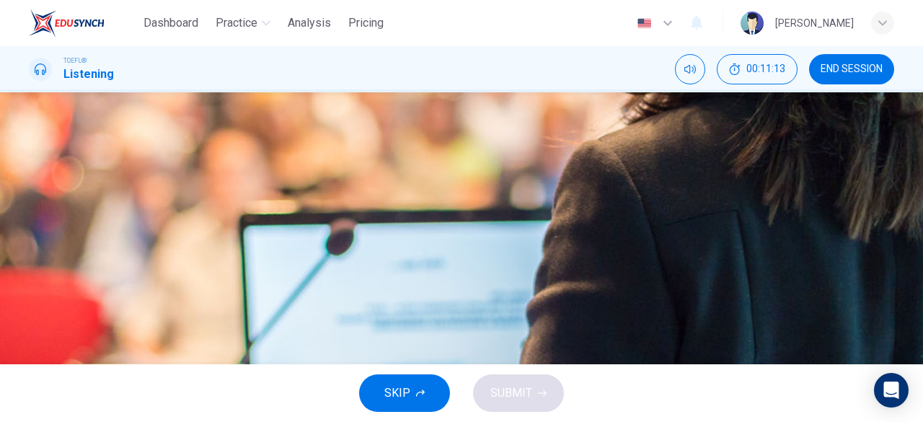
click at [584, 242] on div "A They resented Cassatt's being so young B Cassatt was better artist than most …" at bounding box center [461, 170] width 865 height 144
click at [371, 198] on span "Cassatt was better artist than most of the students" at bounding box center [217, 189] width 307 height 17
click at [496, 391] on span "SUBMIT" at bounding box center [511, 393] width 42 height 20
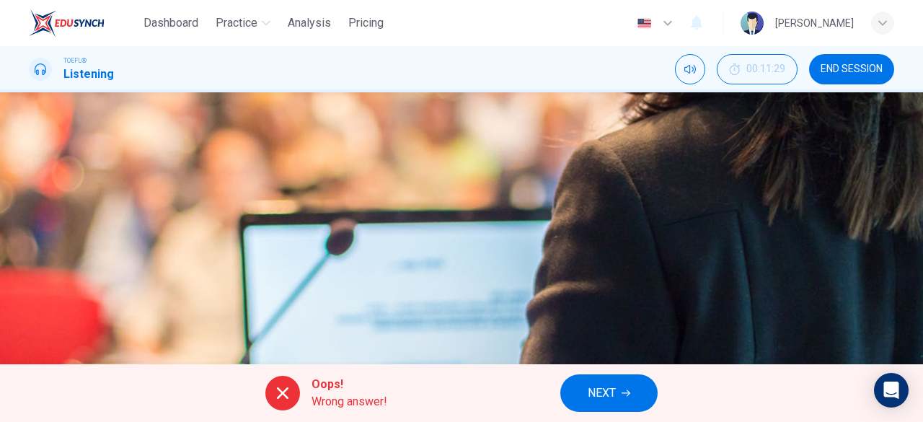
click at [580, 380] on button "NEXT" at bounding box center [608, 392] width 97 height 37
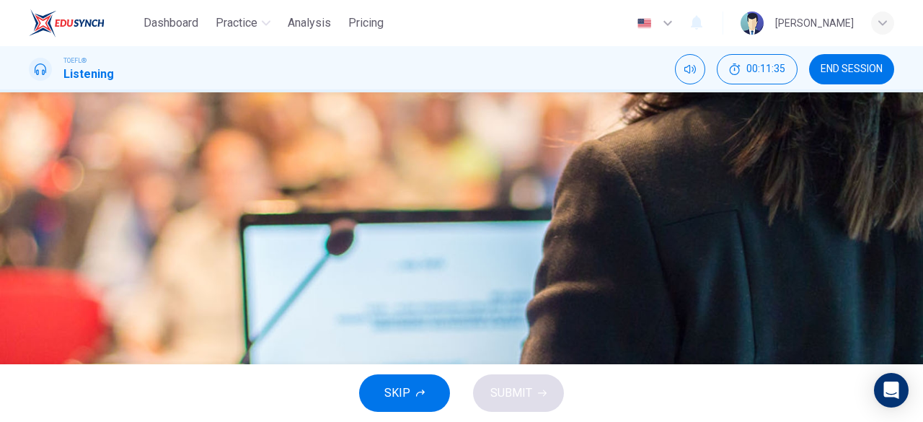
scroll to position [99, 0]
click at [353, 159] on span "She did not want her father to know about the submission" at bounding box center [208, 150] width 289 height 17
click at [512, 391] on span "SUBMIT" at bounding box center [511, 393] width 42 height 20
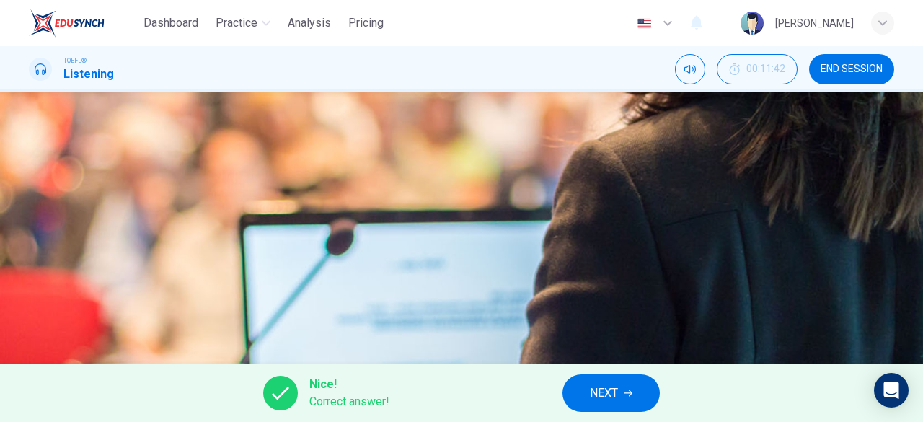
click at [570, 388] on button "NEXT" at bounding box center [610, 392] width 97 height 37
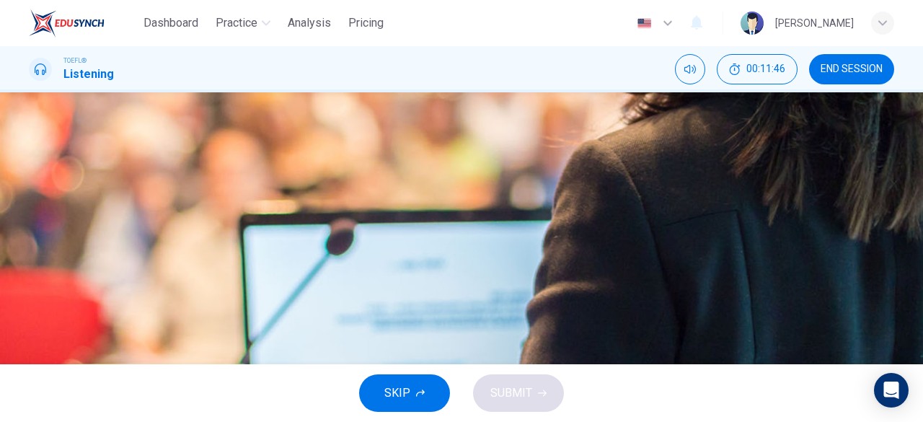
scroll to position [91, 0]
click at [500, 240] on span "Her career was more successful in America than in Europe" at bounding box center [282, 231] width 436 height 17
click at [521, 377] on button "SUBMIT" at bounding box center [518, 392] width 91 height 37
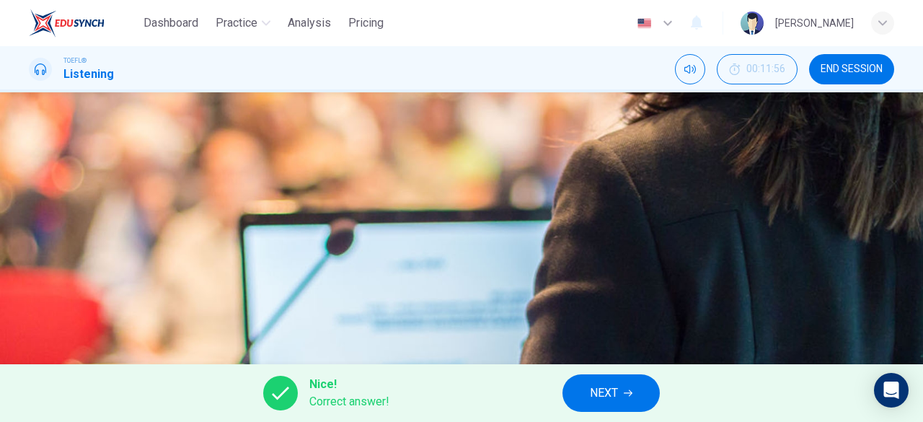
click at [592, 384] on span "NEXT" at bounding box center [604, 393] width 28 height 20
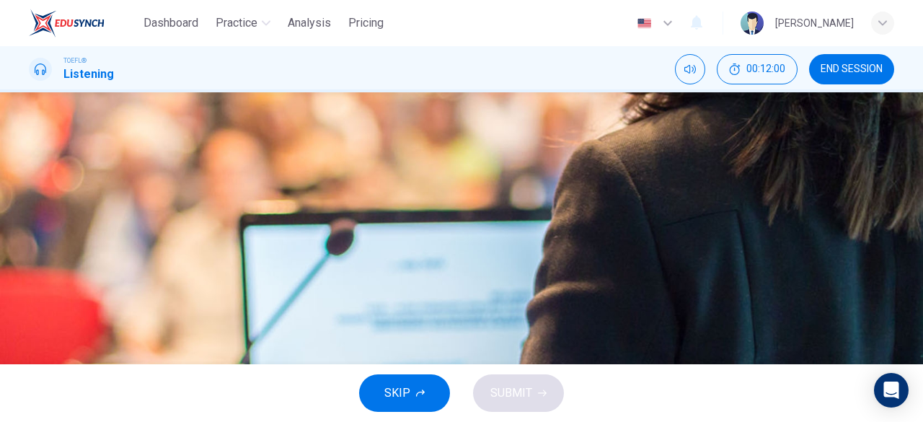
scroll to position [118, 0]
click at [464, 223] on button "D Her career was more successful in America than in Europe" at bounding box center [461, 205] width 865 height 36
click at [516, 395] on span "SUBMIT" at bounding box center [511, 393] width 42 height 20
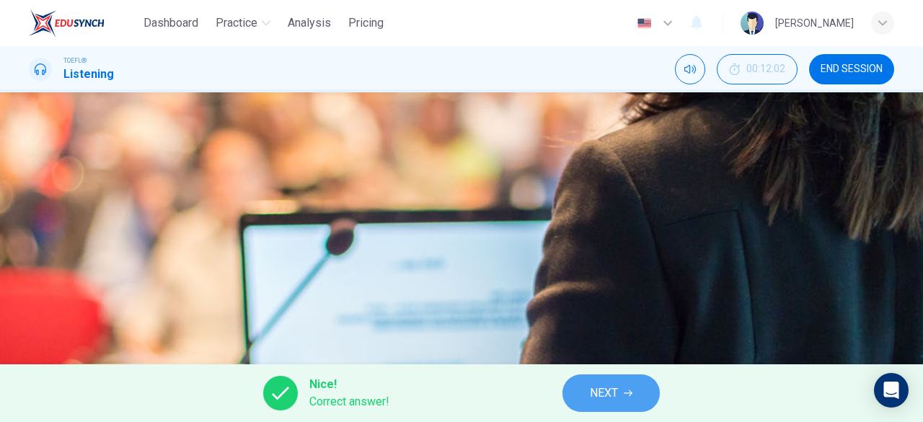
click at [593, 389] on span "NEXT" at bounding box center [604, 393] width 28 height 20
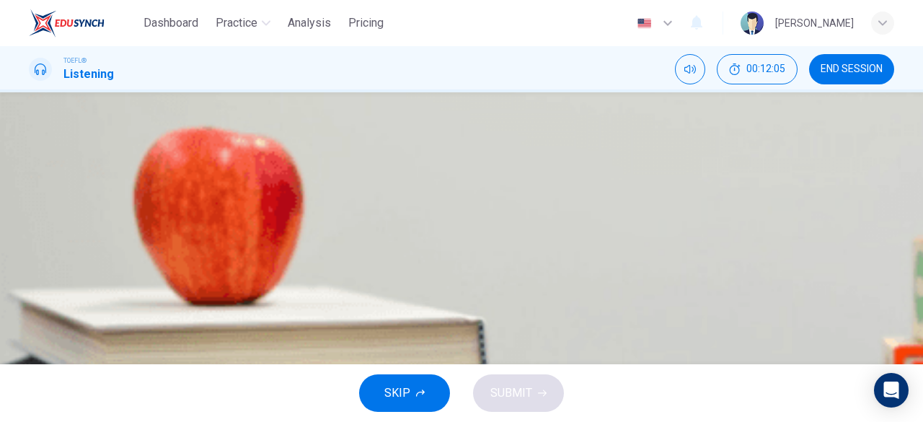
scroll to position [0, 0]
click at [45, 363] on icon "button" at bounding box center [40, 369] width 10 height 12
type input "49"
click at [855, 68] on span "END SESSION" at bounding box center [851, 69] width 62 height 12
